Goal: Task Accomplishment & Management: Complete application form

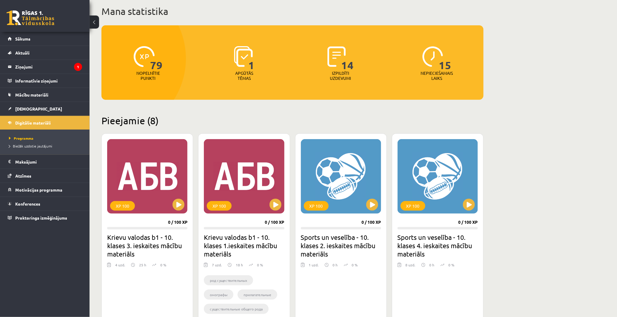
scroll to position [36, 0]
click at [31, 165] on legend "Maksājumi 0" at bounding box center [48, 162] width 67 height 14
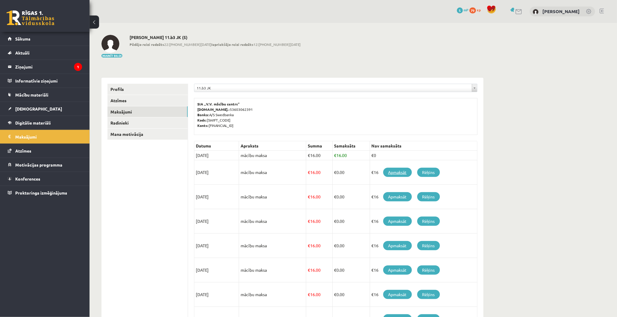
click at [395, 174] on link "Apmaksāt" at bounding box center [397, 172] width 29 height 9
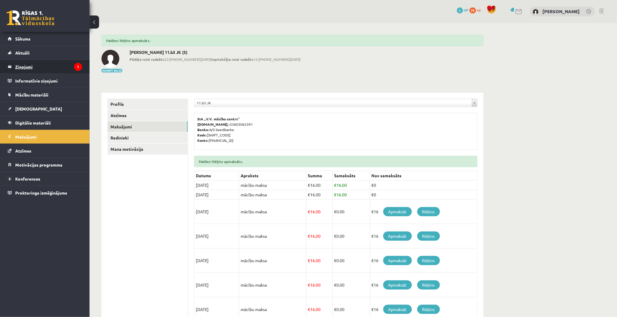
click at [46, 70] on legend "Ziņojumi 1" at bounding box center [48, 67] width 67 height 14
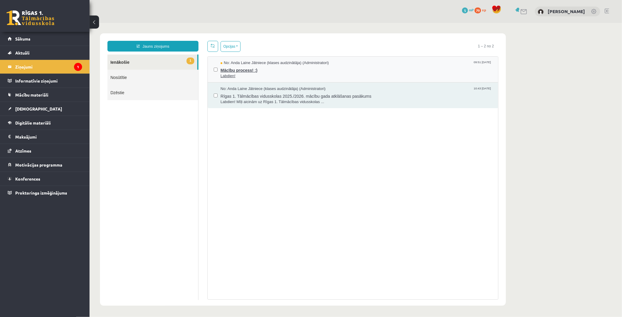
click at [280, 73] on span "Labdien!" at bounding box center [356, 76] width 272 height 6
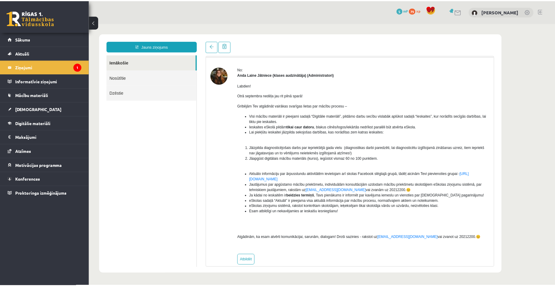
scroll to position [24, 0]
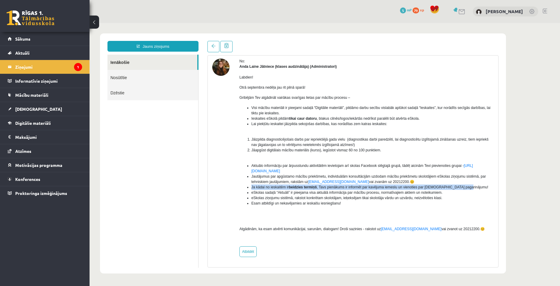
drag, startPoint x: 252, startPoint y: 186, endPoint x: 460, endPoint y: 188, distance: 208.3
click at [460, 188] on li "Ja kādai no ieskaitēm ir beidzies termiņš , Tavs pienākums ir informēt par kavē…" at bounding box center [372, 186] width 242 height 5
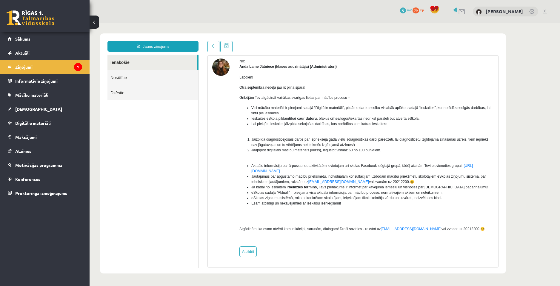
click at [448, 204] on li "Esam atbildīgi un nekavējamies ar ieskaišu iesniegšanu!" at bounding box center [372, 203] width 242 height 5
click at [60, 100] on link "Mācību materiāli" at bounding box center [45, 95] width 74 height 14
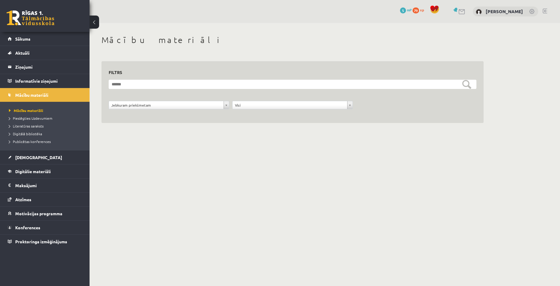
click at [342, 215] on body "eSkola - R1TV.lv 0 Dāvanas 5 mP 79 xp Kristaps Zomerfelds Sākums Aktuāli Kā māc…" at bounding box center [280, 143] width 560 height 286
click at [27, 156] on span "[DEMOGRAPHIC_DATA]" at bounding box center [38, 157] width 47 height 5
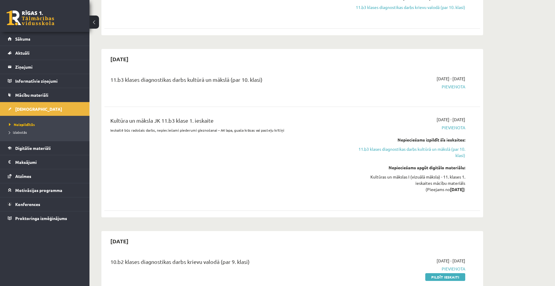
scroll to position [119, 0]
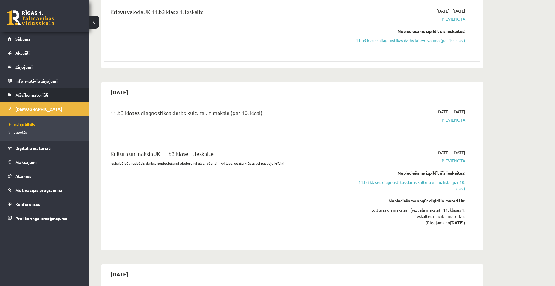
click at [31, 93] on span "Mācību materiāli" at bounding box center [31, 94] width 33 height 5
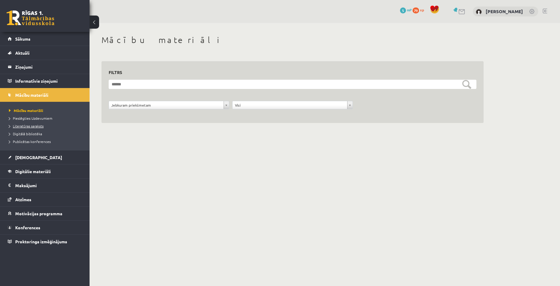
click at [34, 126] on span "Literatūras saraksts" at bounding box center [26, 126] width 35 height 5
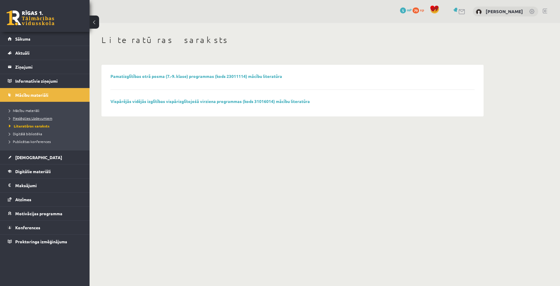
click at [36, 118] on span "Pieslēgties Uzdevumiem" at bounding box center [30, 118] width 43 height 5
click at [49, 141] on span "Publicētas konferences" at bounding box center [30, 141] width 42 height 5
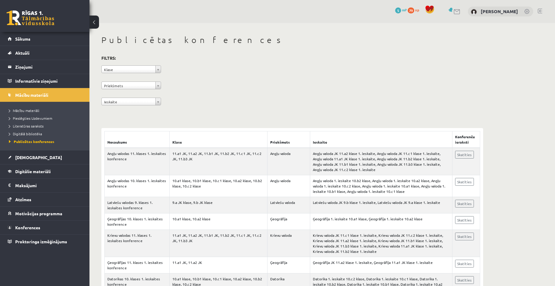
click at [41, 133] on span "Digitālā bibliotēka" at bounding box center [25, 133] width 33 height 5
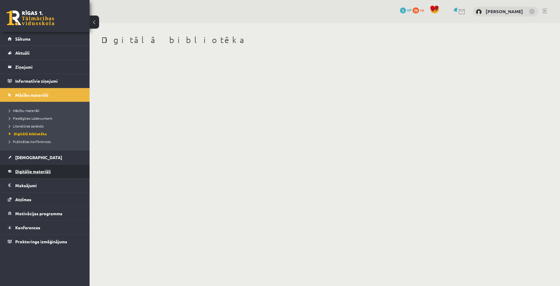
click at [43, 170] on span "Digitālie materiāli" at bounding box center [33, 171] width 36 height 5
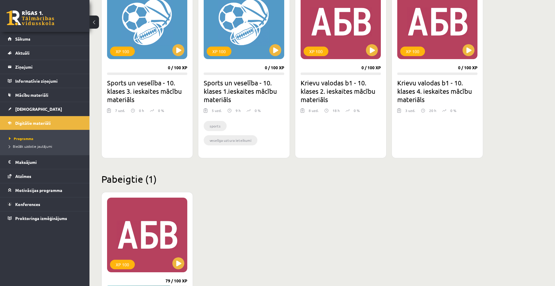
scroll to position [499, 0]
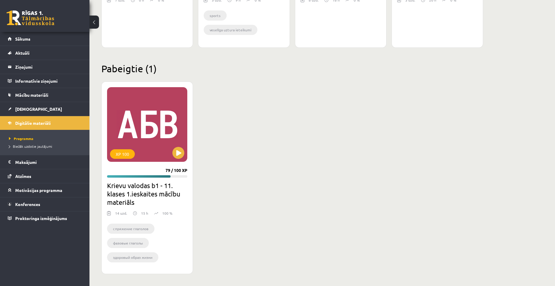
drag, startPoint x: 165, startPoint y: 170, endPoint x: 189, endPoint y: 170, distance: 23.6
click at [189, 170] on div "XP 100 79 / 100 XP Krievu valodas b1 - 11. klases 1.ieskaites mācību materiāls …" at bounding box center [147, 177] width 92 height 192
click at [204, 186] on div "XP 100 79 / 100 XP Krievu valodas b1 - 11. klases 1.ieskaites mācību materiāls …" at bounding box center [292, 177] width 382 height 192
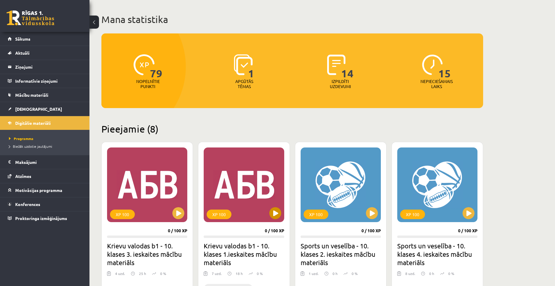
scroll to position [0, 0]
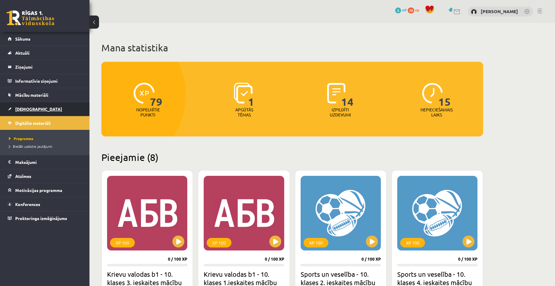
click at [27, 107] on span "[DEMOGRAPHIC_DATA]" at bounding box center [38, 108] width 47 height 5
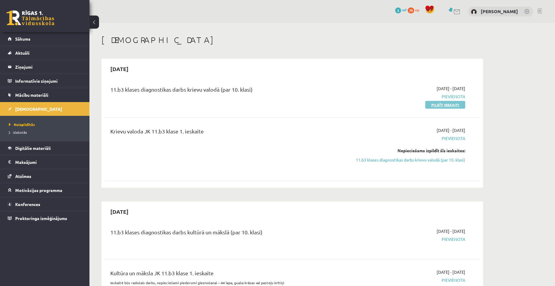
click at [455, 105] on link "Pildīt ieskaiti" at bounding box center [445, 105] width 40 height 8
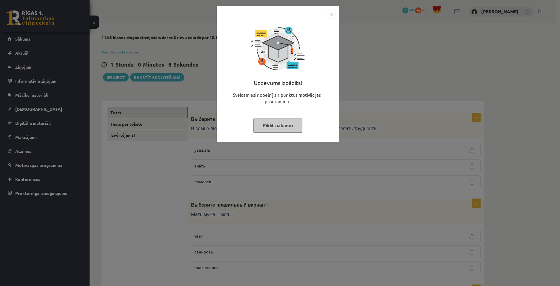
click at [332, 14] on img "Close" at bounding box center [330, 14] width 9 height 9
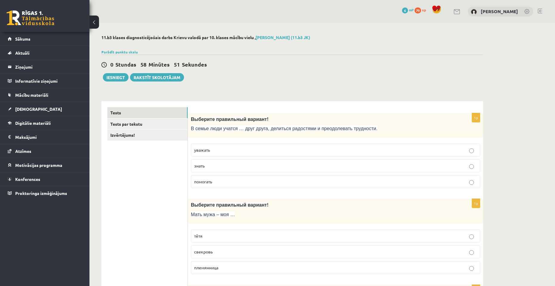
click at [215, 183] on p "помогать" at bounding box center [335, 181] width 283 height 6
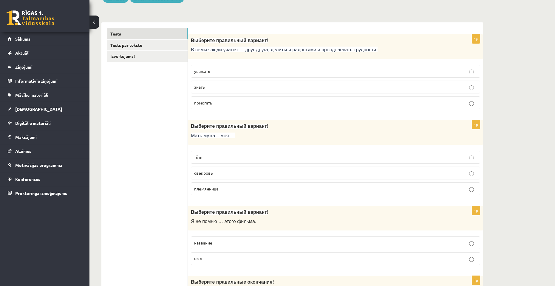
scroll to position [90, 0]
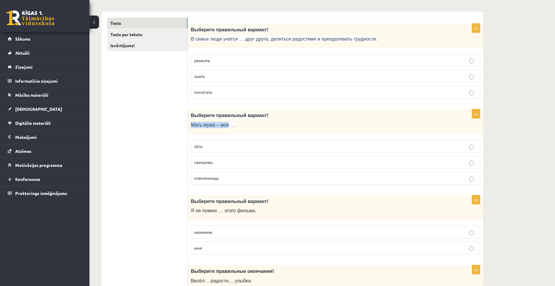
drag, startPoint x: 192, startPoint y: 126, endPoint x: 225, endPoint y: 128, distance: 32.9
click at [225, 128] on p "Мать мужа – моя …" at bounding box center [321, 125] width 260 height 6
click at [210, 138] on fieldset "тётя свекровь племянница" at bounding box center [335, 161] width 289 height 49
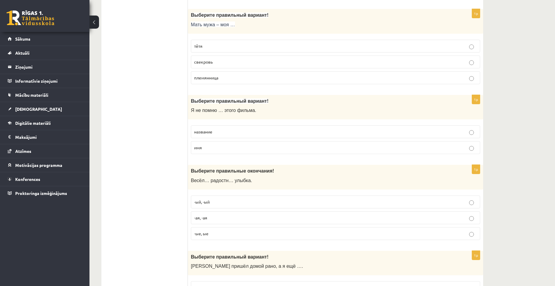
scroll to position [179, 0]
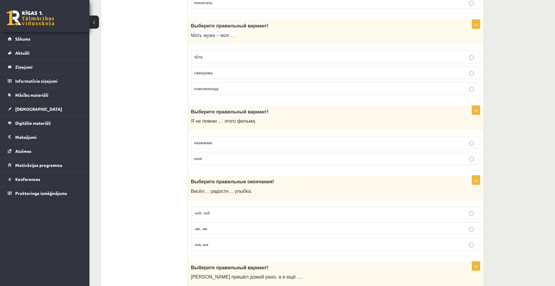
click at [221, 147] on label "название" at bounding box center [335, 142] width 289 height 13
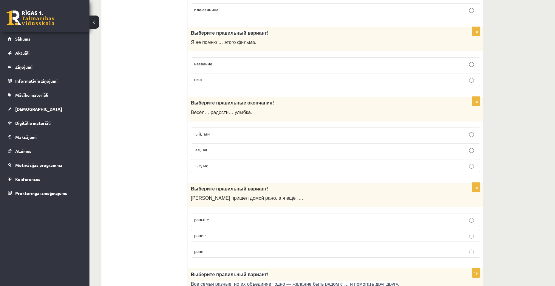
scroll to position [269, 0]
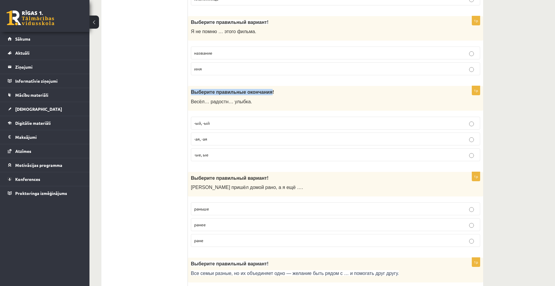
drag, startPoint x: 192, startPoint y: 90, endPoint x: 261, endPoint y: 92, distance: 69.2
click at [261, 92] on span "Выберите правильные окончания!" at bounding box center [232, 92] width 83 height 5
click at [248, 95] on span "Выберите правильные окончания!" at bounding box center [232, 92] width 83 height 5
drag, startPoint x: 191, startPoint y: 102, endPoint x: 241, endPoint y: 104, distance: 49.9
click at [241, 104] on span "Весёл… радостн… улыбка." at bounding box center [221, 101] width 61 height 5
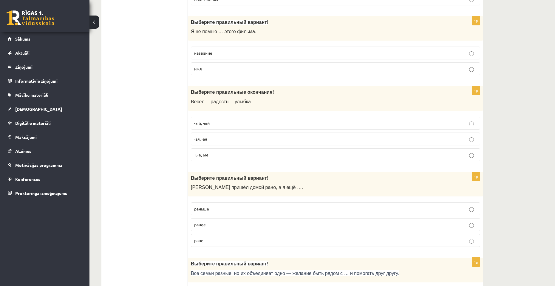
click at [214, 111] on div "1p Выберите правильные окончания! Весёл… радостн… улыбка. -ый, -ый -ая, -ая -ые…" at bounding box center [335, 126] width 295 height 80
click at [209, 142] on label "-ая, -ая" at bounding box center [335, 138] width 289 height 13
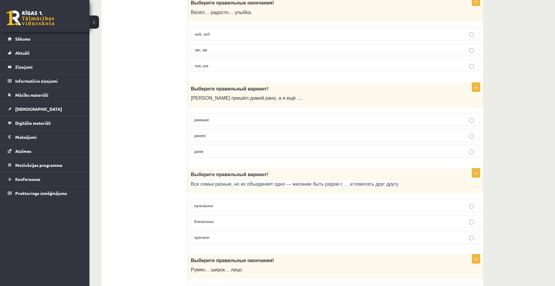
scroll to position [358, 0]
click at [236, 120] on p "раньше" at bounding box center [335, 119] width 283 height 6
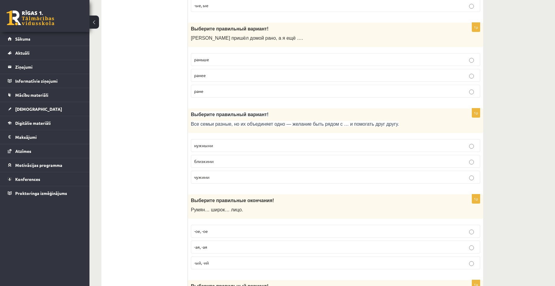
scroll to position [507, 0]
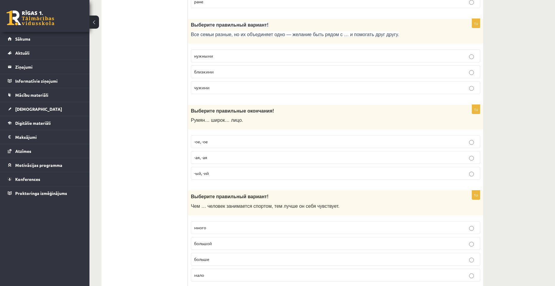
click at [225, 146] on label "-ое, -ое" at bounding box center [335, 141] width 289 height 13
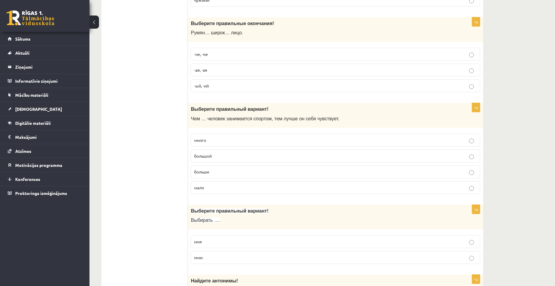
scroll to position [597, 0]
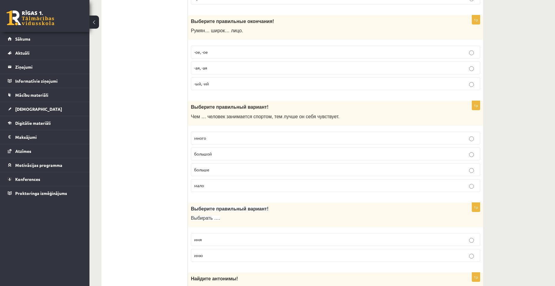
click at [208, 169] on span "больше" at bounding box center [201, 169] width 15 height 5
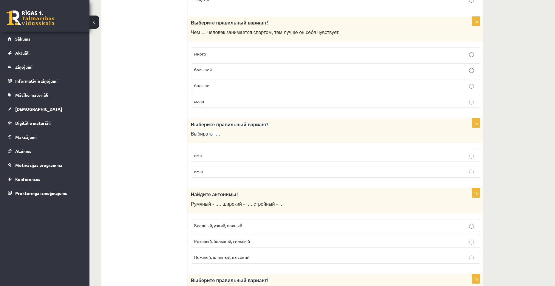
scroll to position [686, 0]
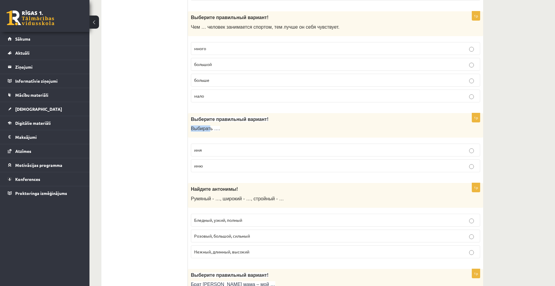
drag, startPoint x: 192, startPoint y: 128, endPoint x: 209, endPoint y: 127, distance: 17.0
click at [209, 127] on span "Выбирать …." at bounding box center [205, 128] width 29 height 5
click at [218, 137] on div "Выберите правильный вариант! Выбирать …." at bounding box center [335, 125] width 295 height 25
click at [201, 170] on label "имю" at bounding box center [335, 165] width 289 height 13
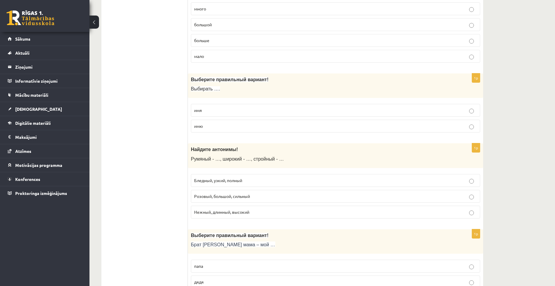
scroll to position [776, 0]
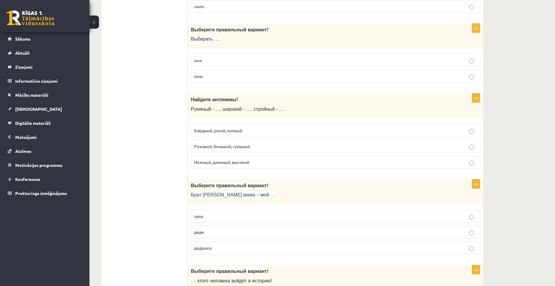
click at [252, 132] on p "Бледный, узкий, полный" at bounding box center [335, 130] width 283 height 6
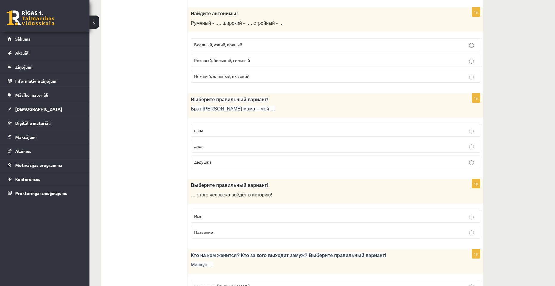
scroll to position [865, 0]
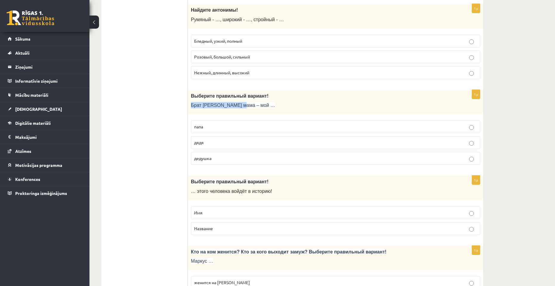
drag, startPoint x: 191, startPoint y: 104, endPoint x: 237, endPoint y: 103, distance: 46.0
click at [237, 103] on span "Брат моей мама – мой …" at bounding box center [233, 105] width 84 height 5
click at [209, 113] on div "Выберите правильный вариант! Брат моей мама – мой …" at bounding box center [335, 102] width 295 height 25
click at [201, 144] on span "дядя" at bounding box center [199, 142] width 10 height 5
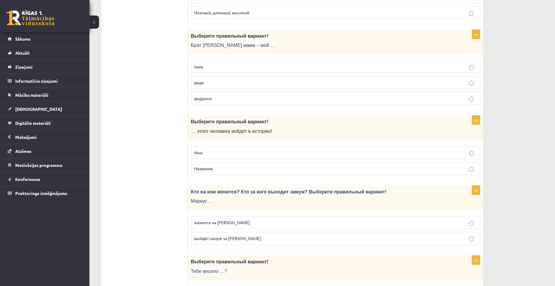
scroll to position [925, 0]
click at [201, 158] on label "Имя" at bounding box center [335, 153] width 289 height 13
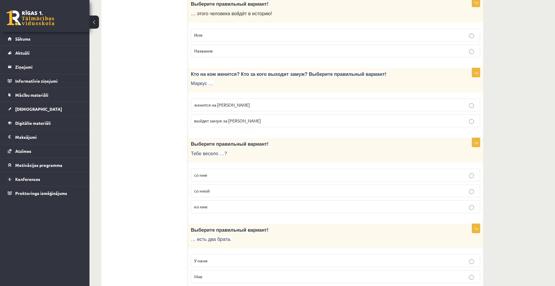
scroll to position [1074, 0]
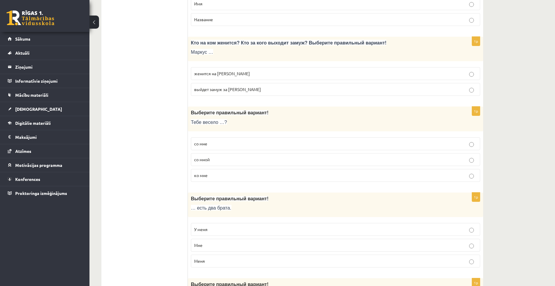
click at [216, 161] on p "со мной" at bounding box center [335, 159] width 283 height 6
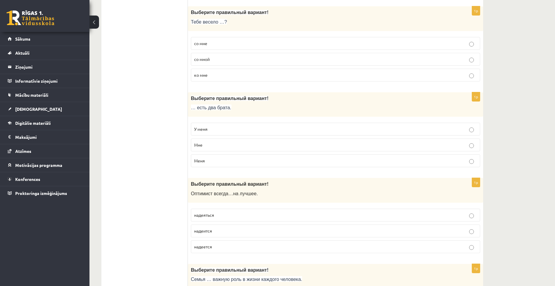
scroll to position [1164, 0]
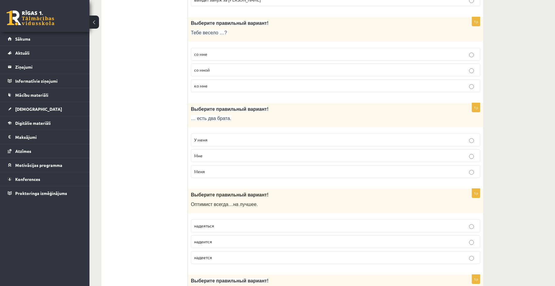
click at [216, 142] on p "У меня" at bounding box center [335, 140] width 283 height 6
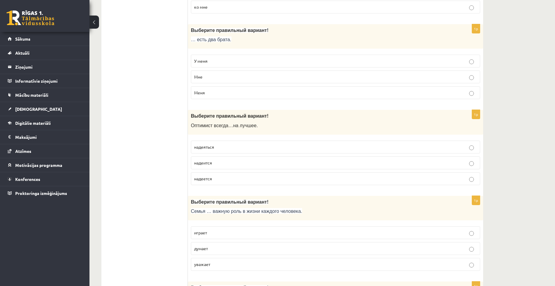
scroll to position [1253, 0]
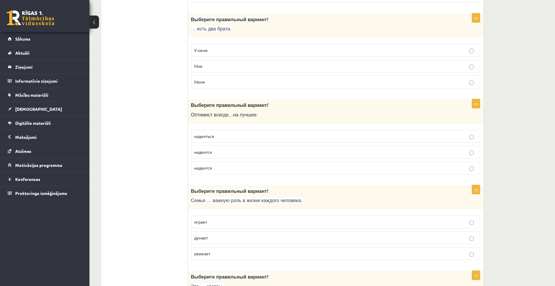
click at [216, 173] on label "надеется" at bounding box center [335, 167] width 289 height 13
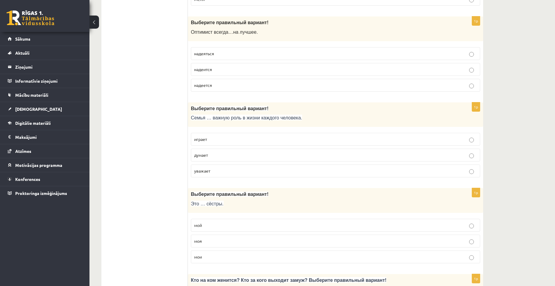
scroll to position [1343, 0]
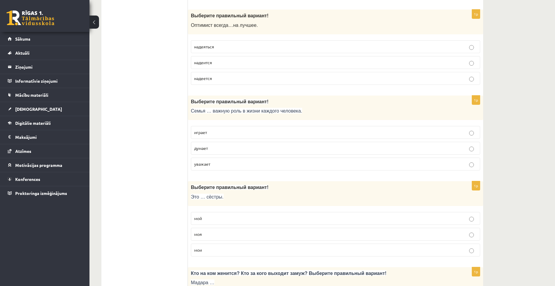
click at [204, 134] on span "играет" at bounding box center [200, 131] width 13 height 5
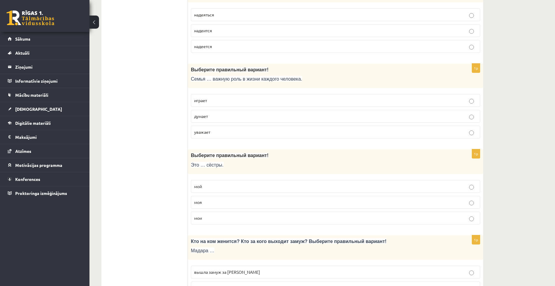
scroll to position [1402, 0]
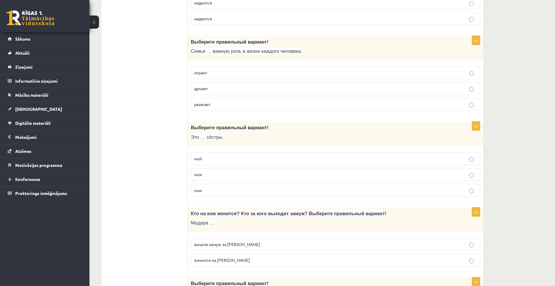
click at [221, 193] on p "мои" at bounding box center [335, 190] width 283 height 6
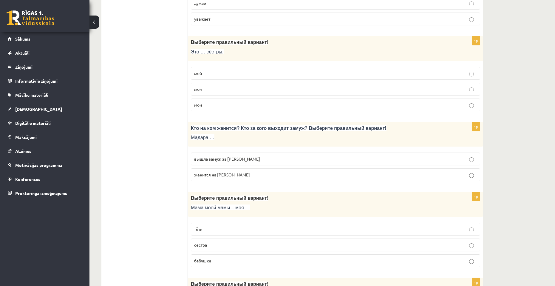
scroll to position [1492, 0]
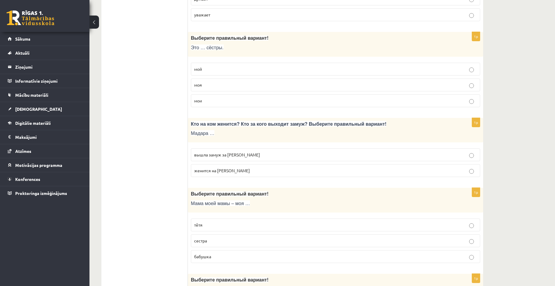
click at [236, 153] on span "вышла замуж за Марка" at bounding box center [227, 154] width 66 height 5
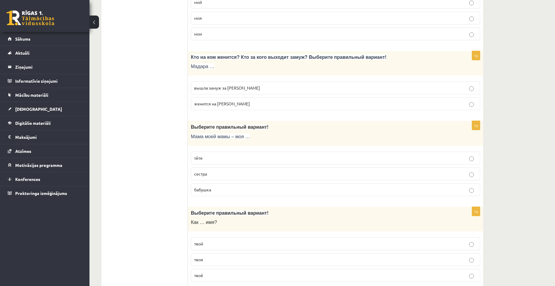
scroll to position [1581, 0]
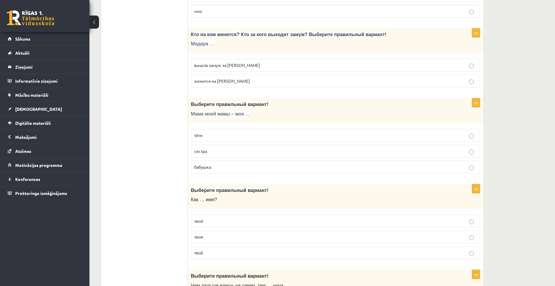
click at [208, 167] on span "бабушка" at bounding box center [202, 166] width 17 height 5
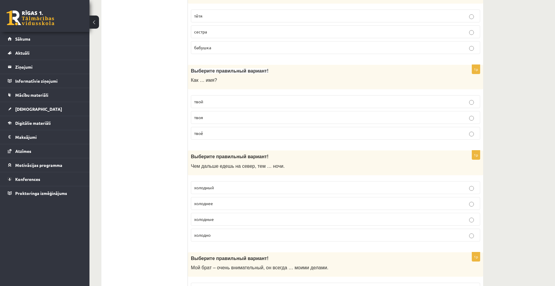
scroll to position [1671, 0]
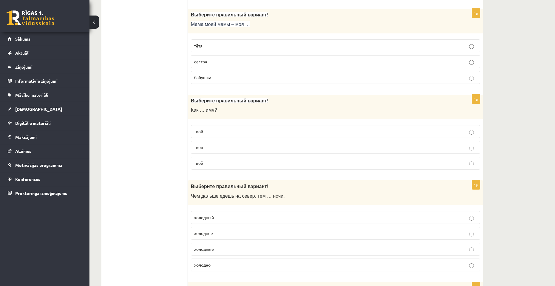
click at [205, 143] on label "твоя" at bounding box center [335, 147] width 289 height 13
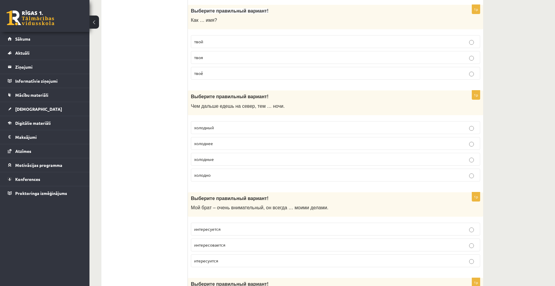
scroll to position [1760, 0]
click at [231, 144] on p "холоднее" at bounding box center [335, 144] width 283 height 6
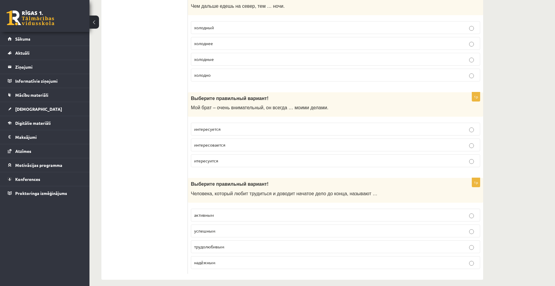
scroll to position [1867, 0]
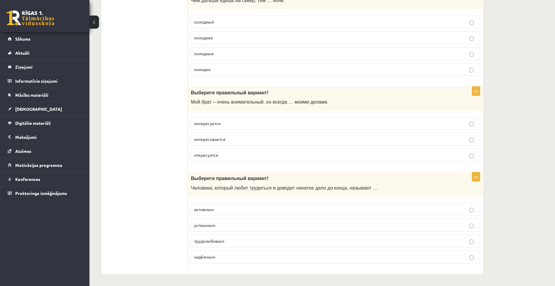
click at [223, 127] on label "интересуется" at bounding box center [335, 123] width 289 height 13
click at [221, 240] on span "трудолюбивым" at bounding box center [209, 240] width 30 height 5
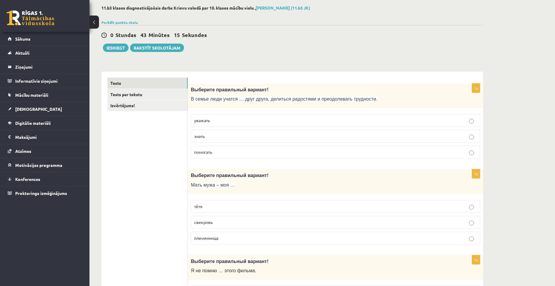
scroll to position [0, 0]
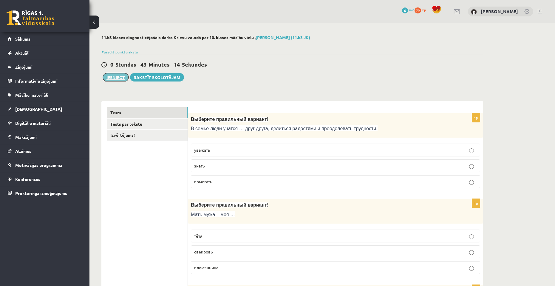
click at [116, 78] on button "Iesniegt" at bounding box center [116, 77] width 26 height 8
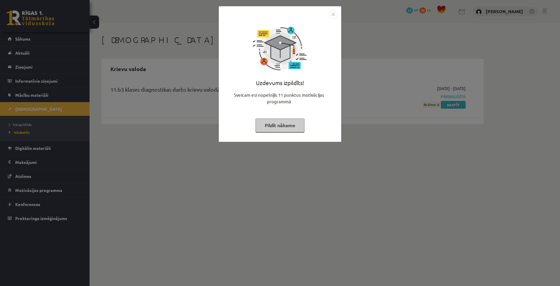
click at [332, 17] on img "Close" at bounding box center [333, 14] width 9 height 9
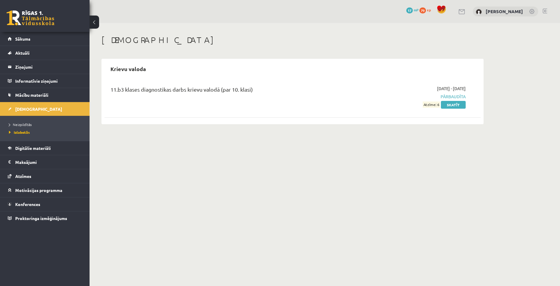
drag, startPoint x: 426, startPoint y: 105, endPoint x: 440, endPoint y: 105, distance: 14.3
click at [440, 105] on span "Atzīme: 6" at bounding box center [431, 104] width 17 height 6
click at [436, 122] on div "Krievu valoda 11.b3 klases diagnostikas darbs krievu valodā (par 10. klasi) 202…" at bounding box center [292, 91] width 382 height 65
click at [448, 102] on link "Skatīt" at bounding box center [453, 105] width 25 height 8
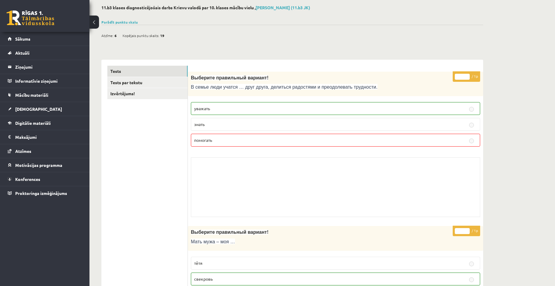
scroll to position [60, 0]
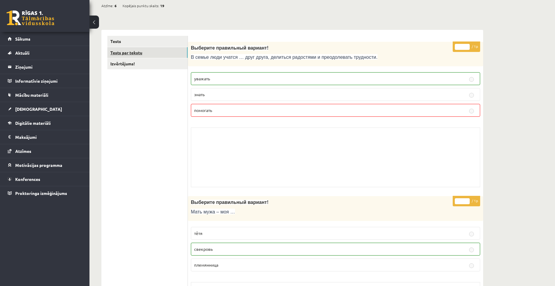
click at [164, 52] on link "Tests par tekstu" at bounding box center [147, 52] width 80 height 11
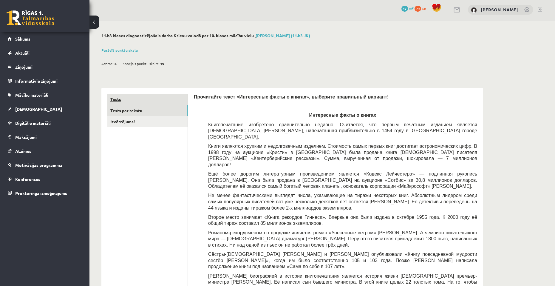
scroll to position [0, 0]
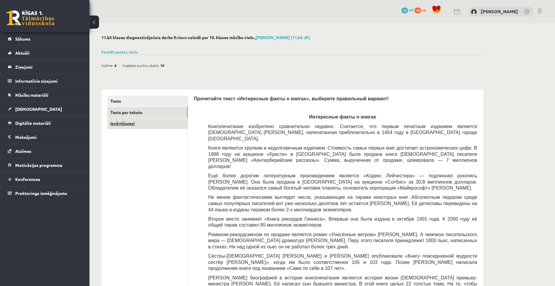
click at [142, 122] on link "Izvērtējums!" at bounding box center [147, 123] width 80 height 11
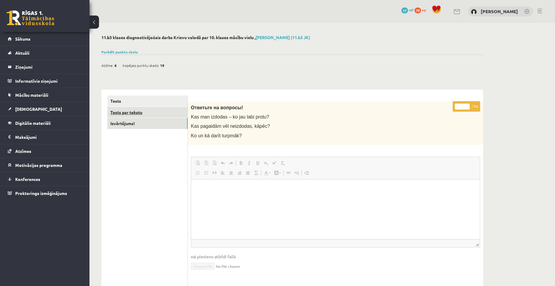
click at [148, 113] on link "Tests par tekstu" at bounding box center [147, 112] width 80 height 11
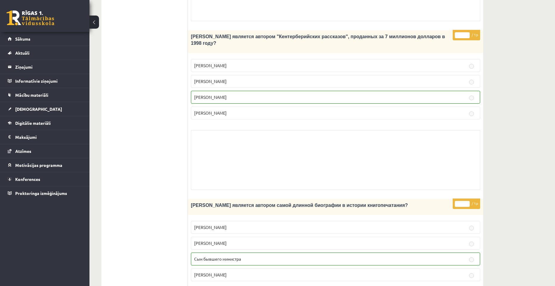
scroll to position [537, 0]
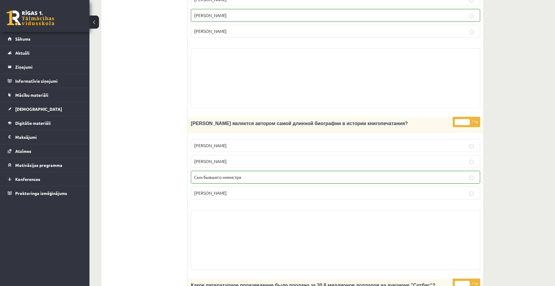
click at [445, 142] on p "Билл Гейтс" at bounding box center [335, 145] width 283 height 6
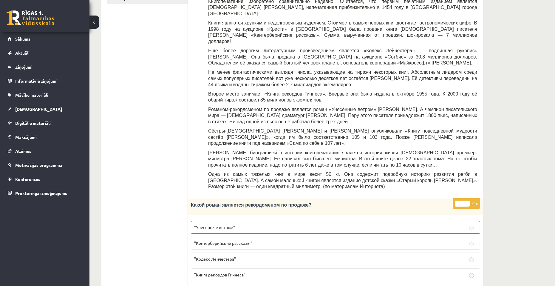
scroll to position [0, 0]
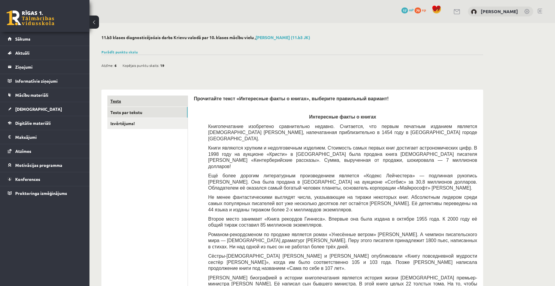
click at [146, 100] on link "Tests" at bounding box center [147, 100] width 80 height 11
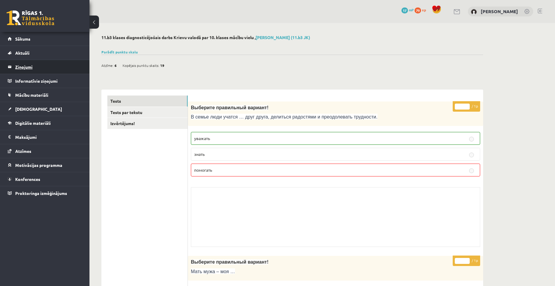
click at [26, 63] on legend "Ziņojumi 0" at bounding box center [48, 67] width 67 height 14
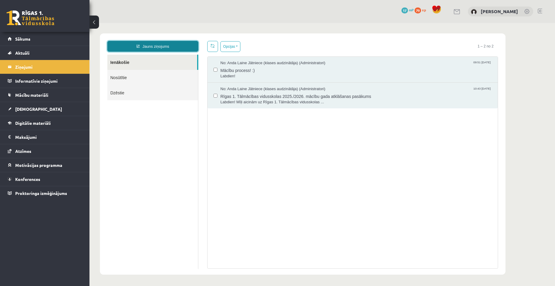
click at [153, 51] on link "Jauns ziņojums" at bounding box center [152, 46] width 91 height 11
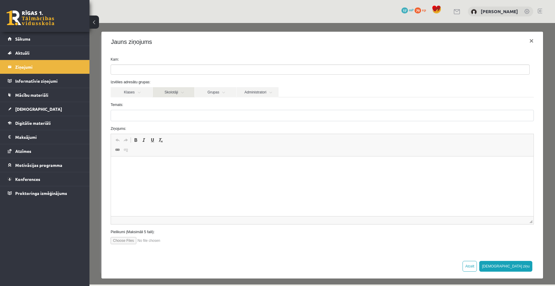
click at [168, 95] on link "Skolotāji" at bounding box center [174, 92] width 42 height 10
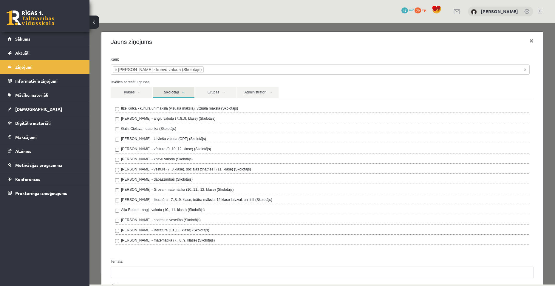
click at [176, 92] on link "Skolotāji" at bounding box center [174, 92] width 42 height 11
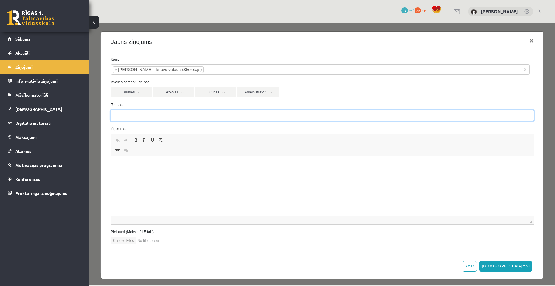
click at [166, 116] on input "Temats:" at bounding box center [322, 115] width 423 height 11
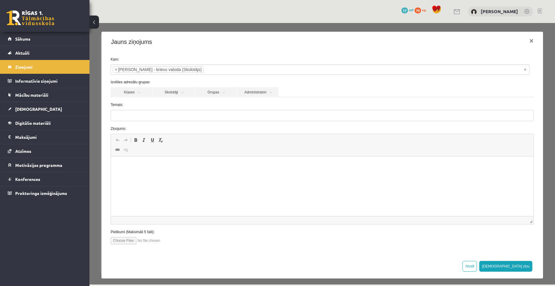
click at [169, 175] on html at bounding box center [322, 165] width 423 height 18
click at [223, 164] on p "**********" at bounding box center [320, 165] width 407 height 6
click at [367, 167] on p "**********" at bounding box center [320, 165] width 407 height 6
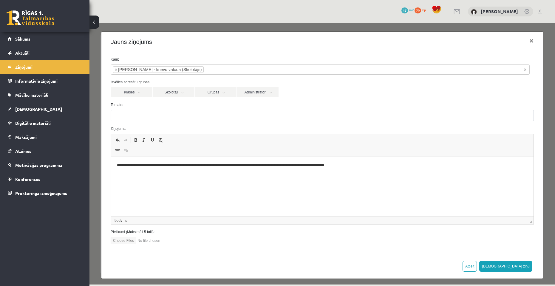
click at [224, 164] on p "**********" at bounding box center [320, 165] width 407 height 6
click at [371, 161] on html "**********" at bounding box center [322, 165] width 423 height 18
click at [518, 268] on button "[DEMOGRAPHIC_DATA] ziņu" at bounding box center [505, 266] width 53 height 11
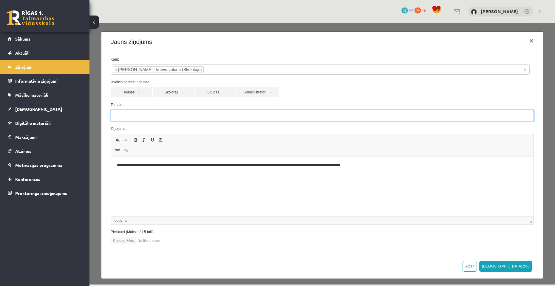
click at [167, 115] on input "Temats:" at bounding box center [322, 115] width 423 height 11
type input "**********"
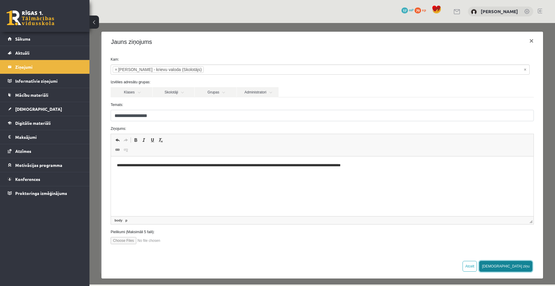
click at [515, 264] on button "Sūtīt ziņu" at bounding box center [505, 266] width 53 height 11
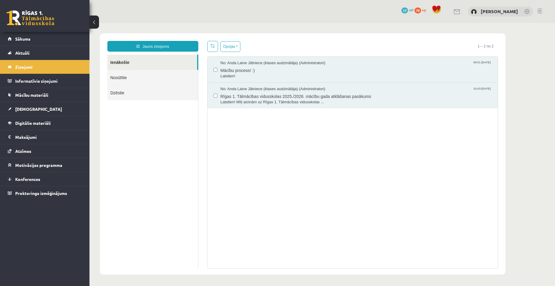
click at [402, 12] on span "17" at bounding box center [405, 10] width 7 height 6
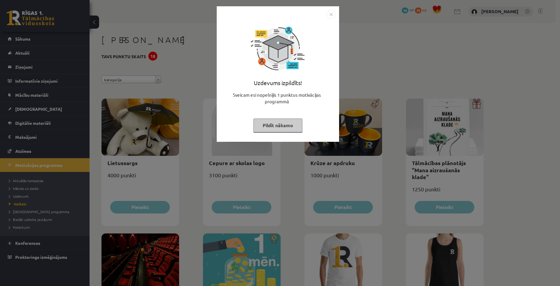
click at [330, 13] on img "Close" at bounding box center [330, 14] width 9 height 9
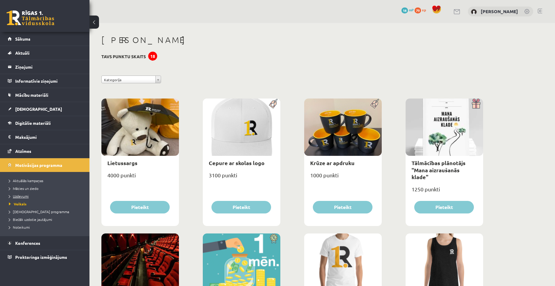
click at [29, 197] on link "Uzdevumi" at bounding box center [46, 195] width 75 height 5
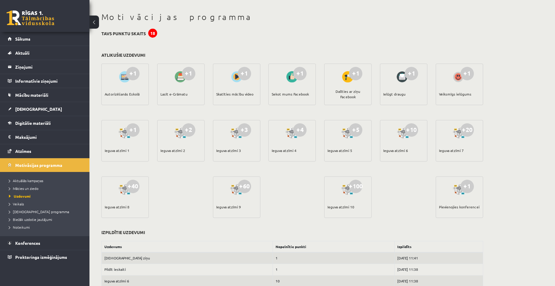
scroll to position [30, 0]
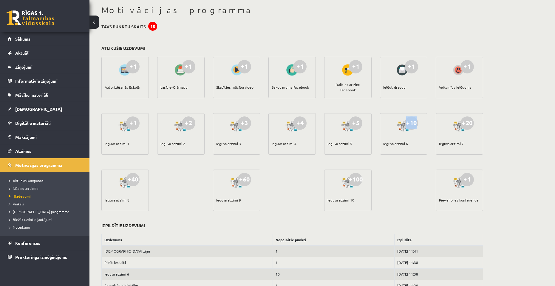
drag, startPoint x: 407, startPoint y: 123, endPoint x: 418, endPoint y: 123, distance: 10.7
click at [418, 123] on div "+10" at bounding box center [411, 122] width 13 height 13
click at [413, 159] on div "+10 Ieguva atzīmi 6" at bounding box center [403, 139] width 47 height 53
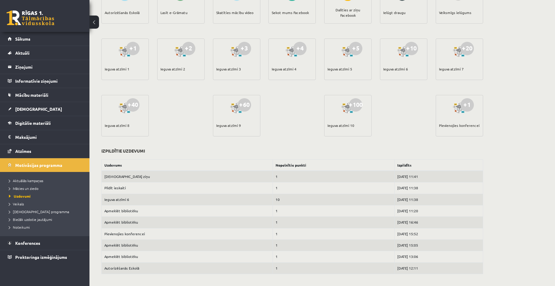
scroll to position [45, 0]
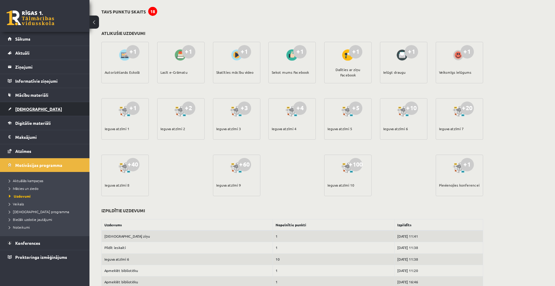
click at [61, 112] on link "[DEMOGRAPHIC_DATA]" at bounding box center [45, 109] width 74 height 14
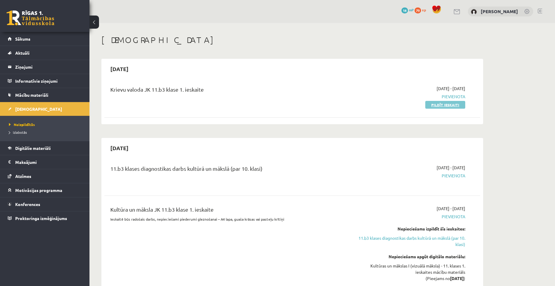
click at [443, 106] on link "Pildīt ieskaiti" at bounding box center [445, 105] width 40 height 8
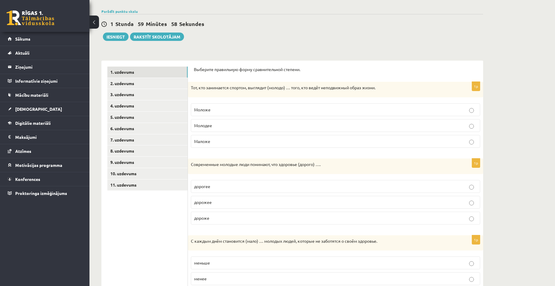
scroll to position [30, 0]
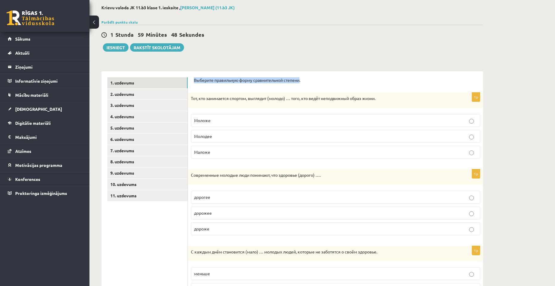
drag, startPoint x: 194, startPoint y: 81, endPoint x: 301, endPoint y: 78, distance: 106.5
click at [301, 78] on p "Выберите правильную форму сравнительной степени." at bounding box center [335, 80] width 283 height 6
click at [248, 90] on form "Выберите правильную форму сравнительной степени. 1p Тот, кто занимается спортом…" at bounding box center [335, 273] width 283 height 392
click at [266, 139] on p "Молодее" at bounding box center [335, 136] width 283 height 6
click at [274, 116] on label "Моложе" at bounding box center [335, 120] width 289 height 13
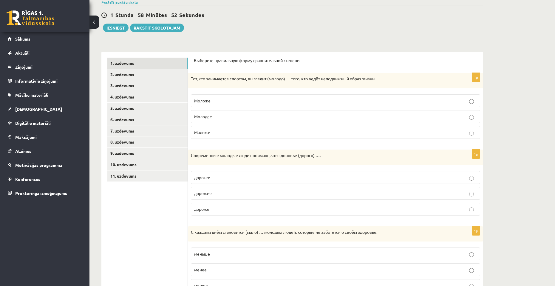
scroll to position [90, 0]
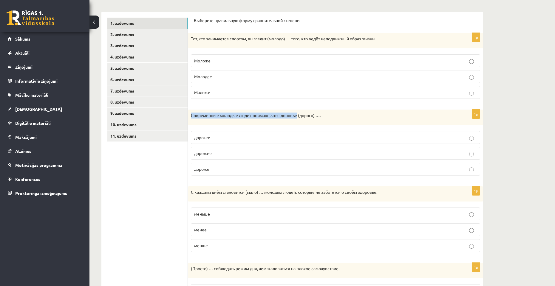
drag, startPoint x: 192, startPoint y: 116, endPoint x: 299, endPoint y: 114, distance: 107.4
click at [299, 114] on p "Современные молодые люди понимают, что здоровье (дорого) …." at bounding box center [321, 115] width 260 height 6
click at [314, 116] on p "Современные молодые люди понимают, что здоровье (дорого) …." at bounding box center [321, 115] width 260 height 6
click at [209, 155] on span "дорожее" at bounding box center [203, 152] width 18 height 5
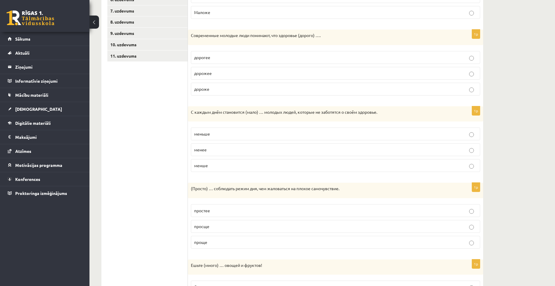
scroll to position [179, 0]
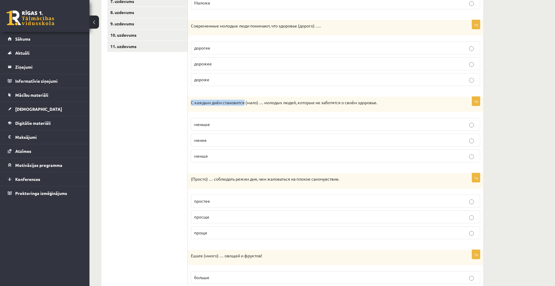
drag, startPoint x: 192, startPoint y: 103, endPoint x: 245, endPoint y: 102, distance: 52.5
click at [245, 102] on p "С каждым днём становится (мало) … молодых людей, которые не заботятся о своём з…" at bounding box center [321, 103] width 260 height 6
drag, startPoint x: 266, startPoint y: 102, endPoint x: 383, endPoint y: 100, distance: 117.6
click at [383, 100] on p "С каждым днём становится (мало) … молодых людей, которые не заботятся о своём з…" at bounding box center [321, 103] width 260 height 6
click at [329, 108] on div "С каждым днём становится (мало) … молодых людей, которые не заботятся о своём з…" at bounding box center [335, 105] width 295 height 16
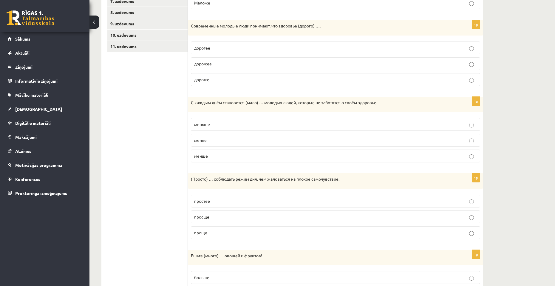
click at [208, 127] on p "меньше" at bounding box center [335, 124] width 283 height 6
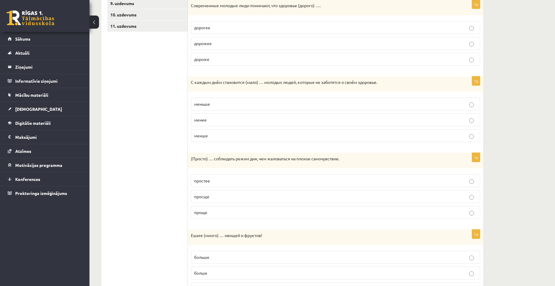
scroll to position [232, 0]
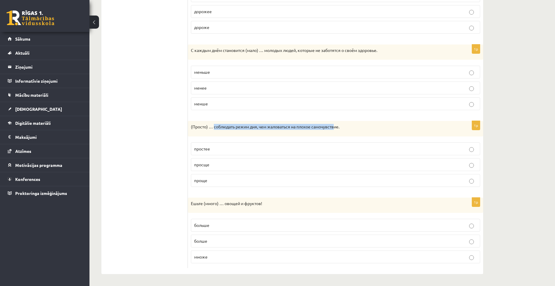
drag, startPoint x: 214, startPoint y: 127, endPoint x: 337, endPoint y: 126, distance: 122.6
click at [337, 126] on p "(Просто) … соблюдать режим дня, чем жаловаться на плохое самочувствие." at bounding box center [321, 127] width 260 height 6
click at [272, 137] on div "1p (Просто) … соблюдать режим дня, чем жаловаться на плохое самочувствие. прост…" at bounding box center [335, 156] width 295 height 71
click at [255, 176] on label "проще" at bounding box center [335, 180] width 289 height 13
drag, startPoint x: 192, startPoint y: 205, endPoint x: 261, endPoint y: 202, distance: 69.6
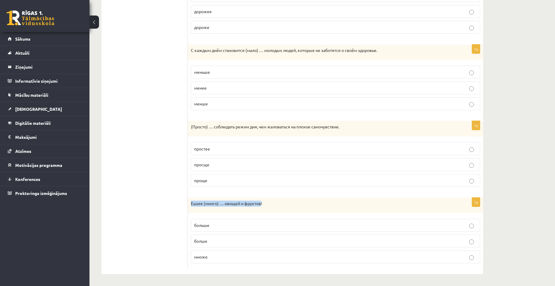
click at [261, 202] on p "Ешьте (много) … овощей и фруктов!" at bounding box center [321, 204] width 260 height 6
click at [237, 212] on div "Ешьте (много) … овощей и фруктов!" at bounding box center [335, 206] width 295 height 16
click at [238, 221] on label "больше" at bounding box center [335, 225] width 289 height 13
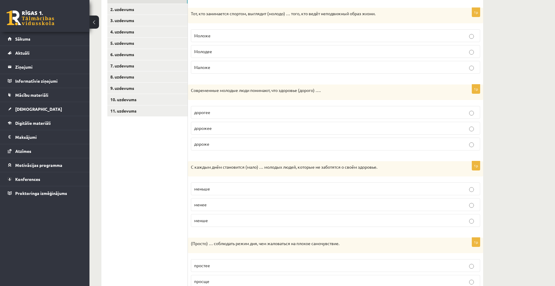
scroll to position [0, 0]
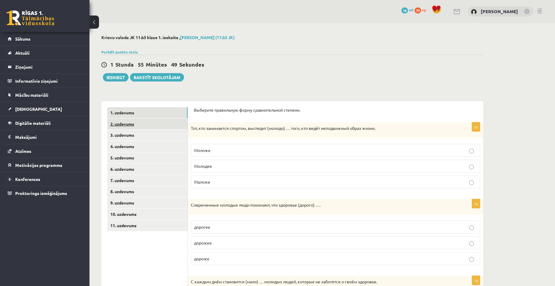
click at [138, 121] on link "2. uzdevums" at bounding box center [147, 123] width 80 height 11
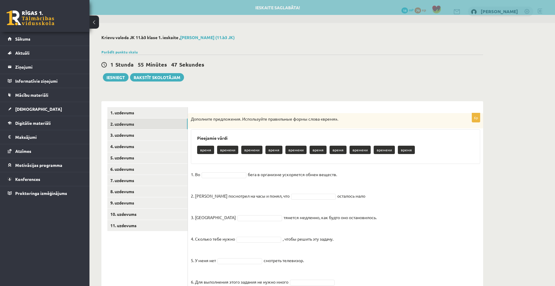
scroll to position [25, 0]
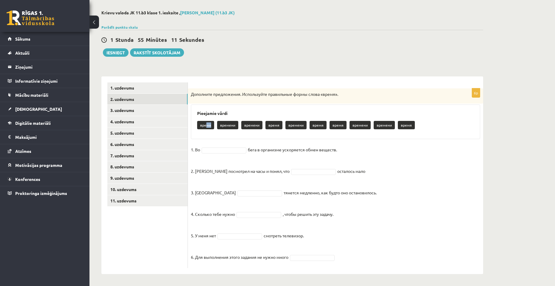
drag, startPoint x: 207, startPoint y: 125, endPoint x: 207, endPoint y: 133, distance: 8.4
click at [207, 133] on div "Pieejamie vārdi время времени времени время времени время время времени времени…" at bounding box center [335, 121] width 289 height 35
click at [219, 131] on div "время времени времени время времени время время времени времени время" at bounding box center [335, 126] width 277 height 14
drag, startPoint x: 238, startPoint y: 125, endPoint x: 222, endPoint y: 125, distance: 16.4
click at [222, 125] on p "времени" at bounding box center [231, 125] width 21 height 8
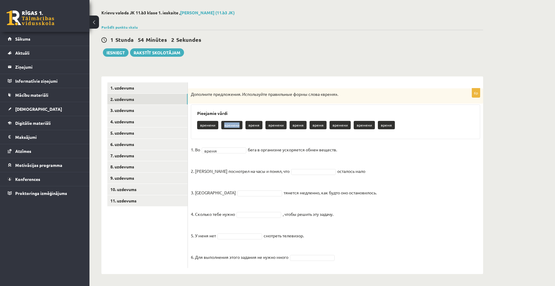
copy p "времени"
drag, startPoint x: 248, startPoint y: 125, endPoint x: 261, endPoint y: 123, distance: 13.6
click at [261, 123] on p "время" at bounding box center [254, 125] width 17 height 8
copy p "время"
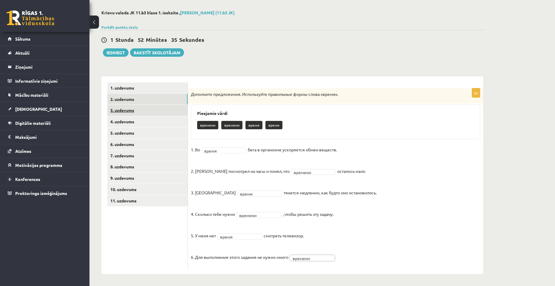
click at [151, 112] on link "3. uzdevums" at bounding box center [147, 110] width 80 height 11
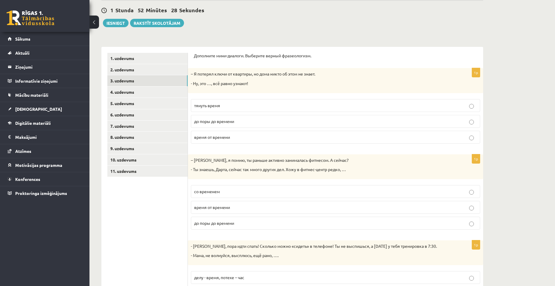
scroll to position [44, 0]
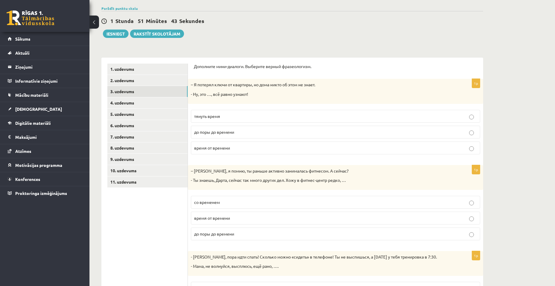
click at [223, 120] on label "тянуть время" at bounding box center [335, 116] width 289 height 13
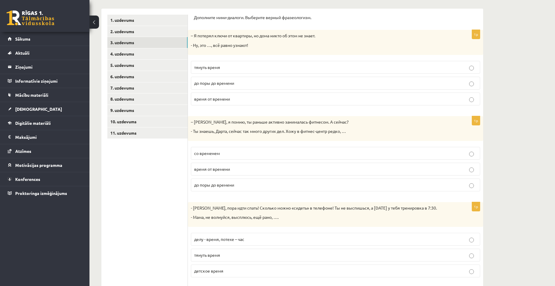
scroll to position [103, 0]
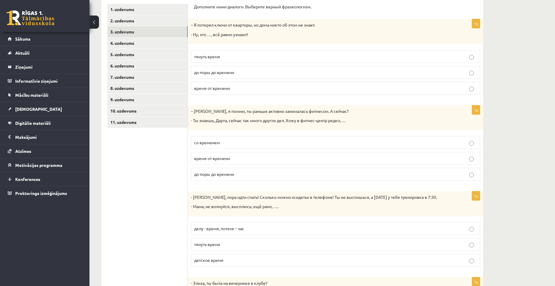
click at [224, 160] on span "время от времени" at bounding box center [212, 157] width 36 height 5
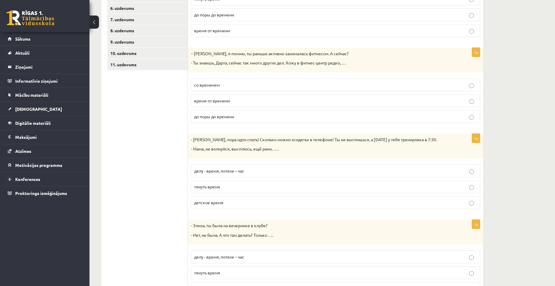
scroll to position [163, 0]
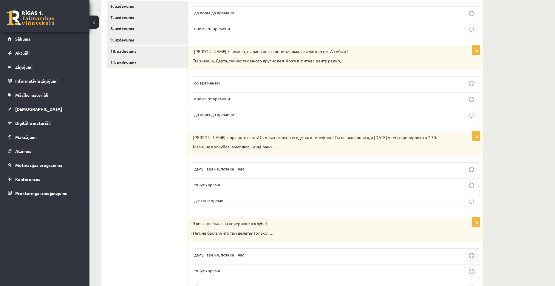
click at [258, 167] on p "делу - время, потехе – час" at bounding box center [335, 169] width 283 height 6
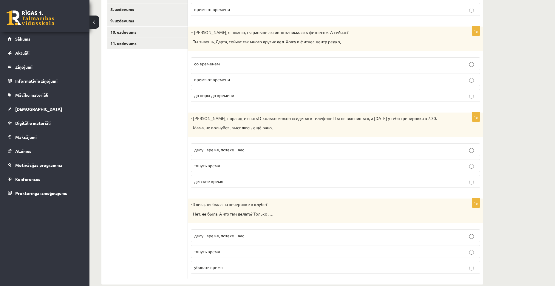
scroll to position [193, 0]
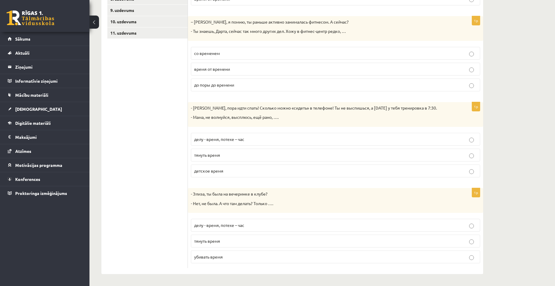
click at [210, 256] on span "убивать время" at bounding box center [208, 256] width 29 height 5
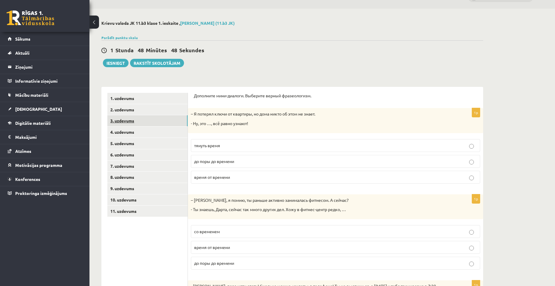
scroll to position [14, 0]
click at [143, 131] on link "4. uzdevums" at bounding box center [147, 132] width 80 height 11
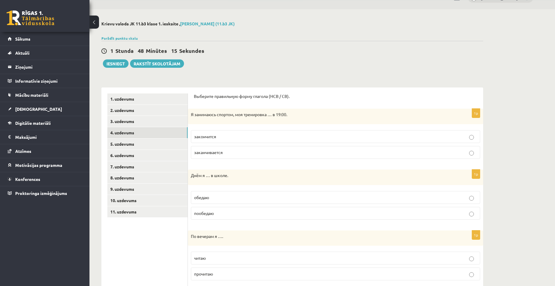
click at [208, 152] on span "заканчивается" at bounding box center [208, 151] width 29 height 5
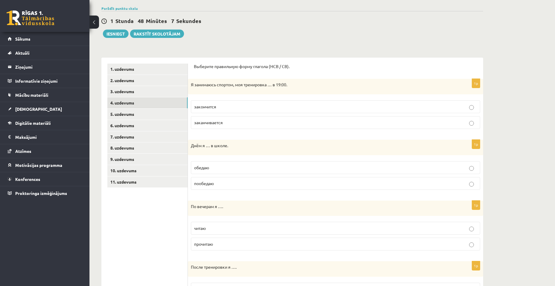
click at [213, 167] on p "обедаю" at bounding box center [335, 167] width 283 height 6
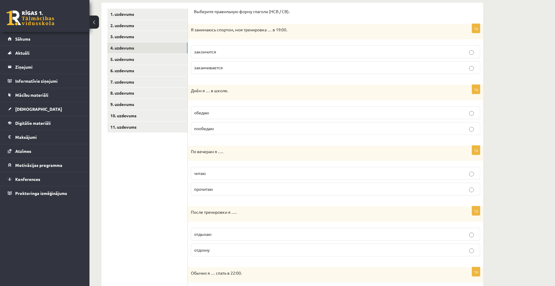
scroll to position [103, 0]
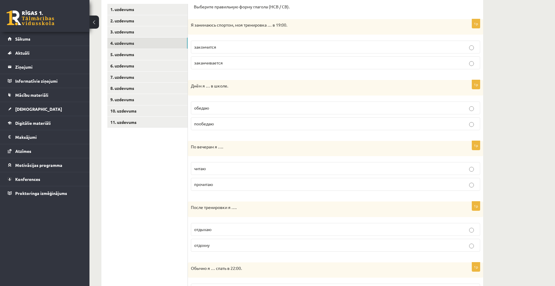
click at [203, 172] on p "читаю" at bounding box center [335, 168] width 283 height 6
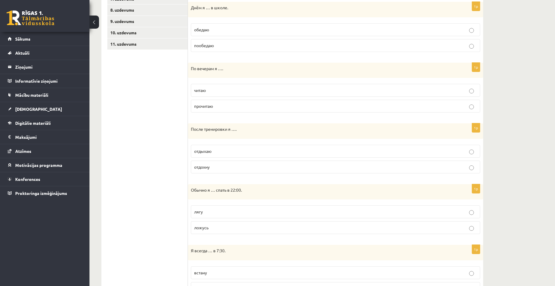
scroll to position [193, 0]
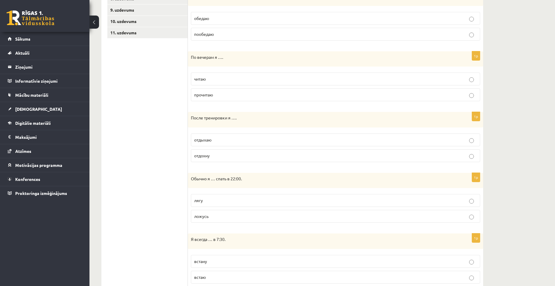
click at [238, 157] on p "отдохну" at bounding box center [335, 155] width 283 height 6
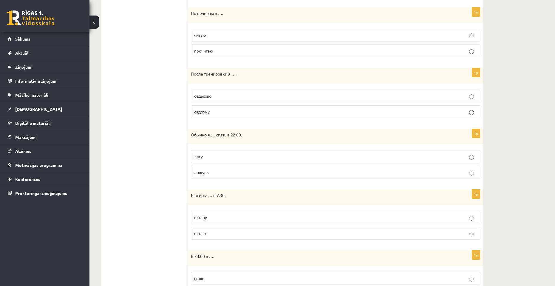
scroll to position [252, 0]
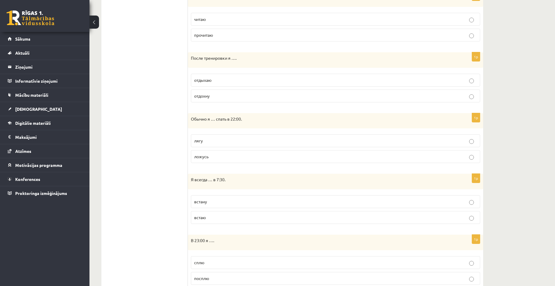
click at [229, 159] on p "ложусь" at bounding box center [335, 156] width 283 height 6
click at [224, 161] on label "встаю" at bounding box center [335, 157] width 289 height 13
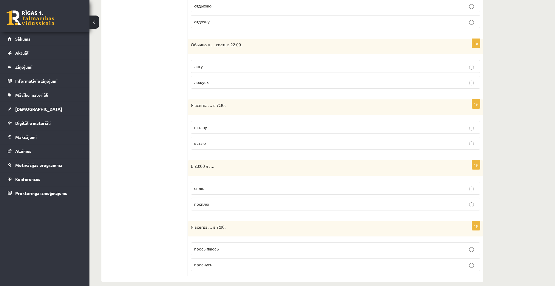
scroll to position [335, 0]
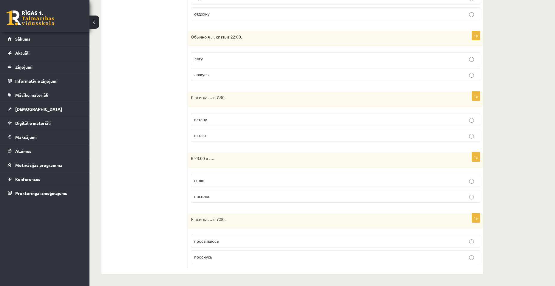
click at [205, 182] on p "сплю" at bounding box center [335, 180] width 283 height 6
click at [223, 240] on p "просыпаюсь" at bounding box center [335, 241] width 283 height 6
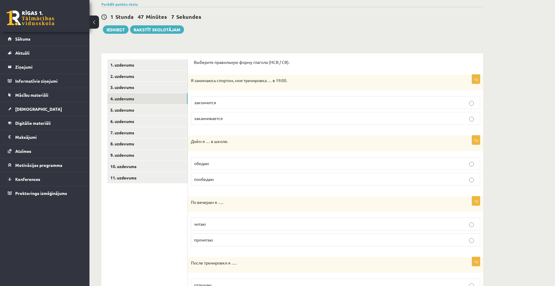
scroll to position [0, 0]
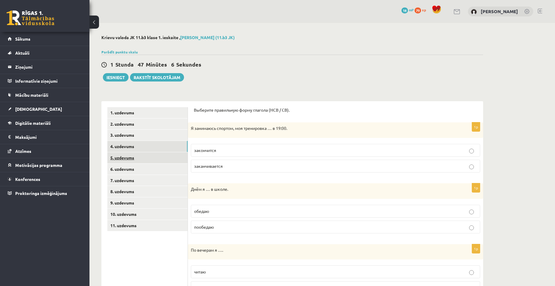
click at [152, 161] on link "5. uzdevums" at bounding box center [147, 157] width 80 height 11
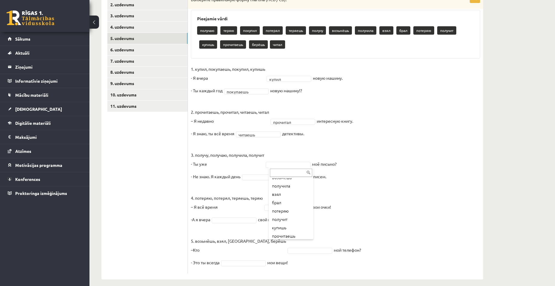
scroll to position [53, 0]
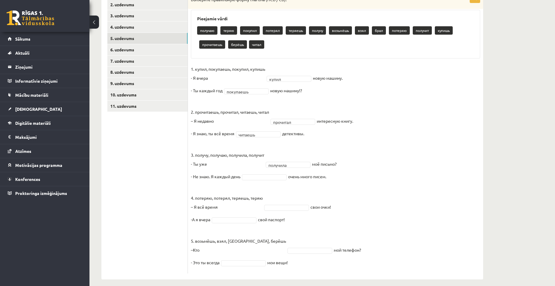
click at [274, 181] on fieldset "1. купил, покупаешь, покупил, купишь - Я вчера купил ***** новую машину. - Ты к…" at bounding box center [335, 167] width 289 height 206
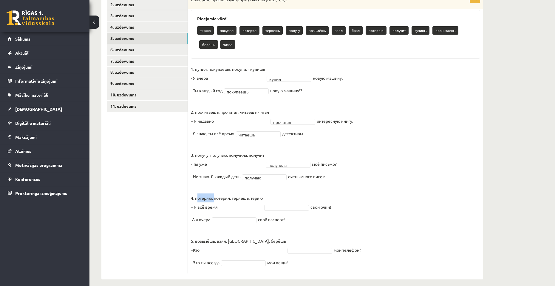
drag, startPoint x: 197, startPoint y: 199, endPoint x: 215, endPoint y: 198, distance: 17.6
click at [215, 198] on p "4. потеряю, потерял, теряешь, теряю – Я всё время" at bounding box center [227, 197] width 72 height 27
click at [292, 199] on fieldset "1. купил, покупаешь, покупил, купишь - Я вчера купил ***** новую машину. - Ты к…" at bounding box center [335, 167] width 289 height 206
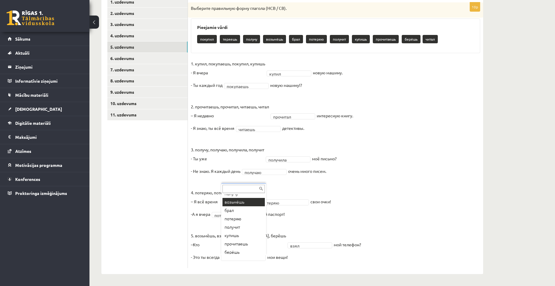
scroll to position [41, 0]
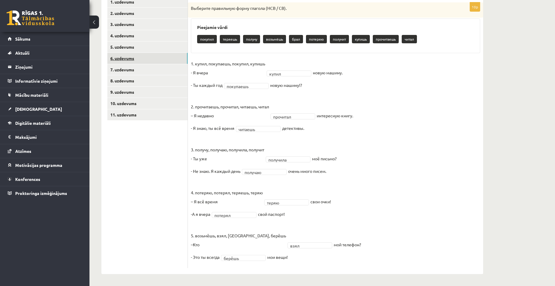
click at [149, 57] on link "6. uzdevums" at bounding box center [147, 58] width 80 height 11
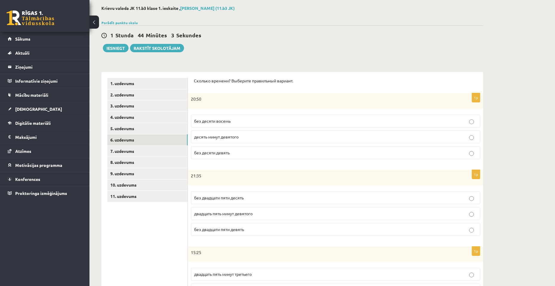
scroll to position [21, 0]
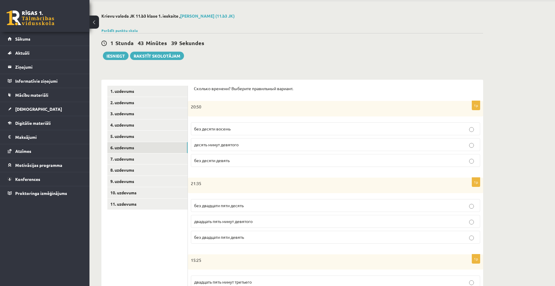
click at [238, 155] on label "без десяти девять" at bounding box center [335, 160] width 289 height 13
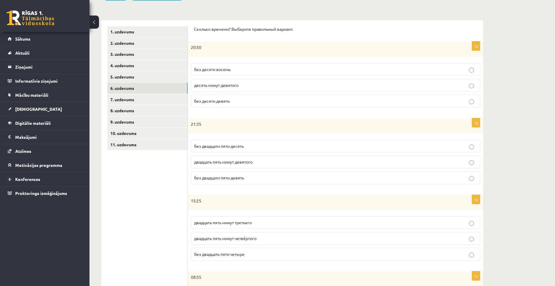
scroll to position [81, 0]
click at [229, 143] on p "без двадцати пяти десять" at bounding box center [335, 146] width 283 height 6
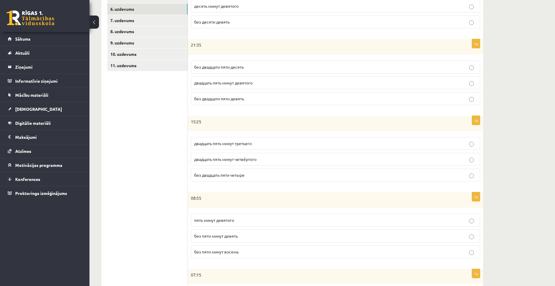
scroll to position [171, 0]
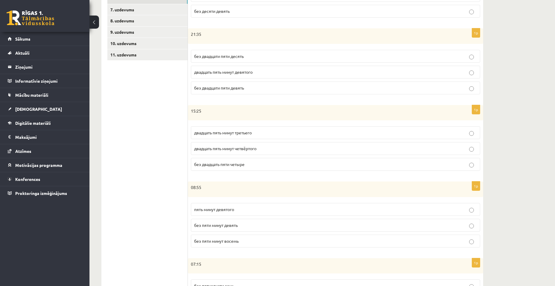
click at [236, 149] on span "двадцать пять минут четвёртого" at bounding box center [225, 148] width 62 height 5
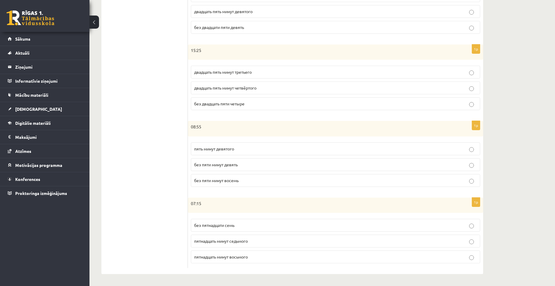
scroll to position [232, 0]
click at [252, 171] on fieldset "пять минут девятого без пяти минут девять без пяти минут восемь" at bounding box center [335, 163] width 289 height 49
click at [252, 169] on label "без пяти минут девять" at bounding box center [335, 164] width 289 height 13
click at [260, 262] on label "пятнадцать минут восьмого" at bounding box center [335, 256] width 289 height 13
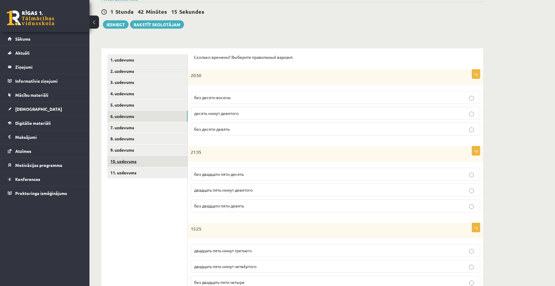
scroll to position [0, 0]
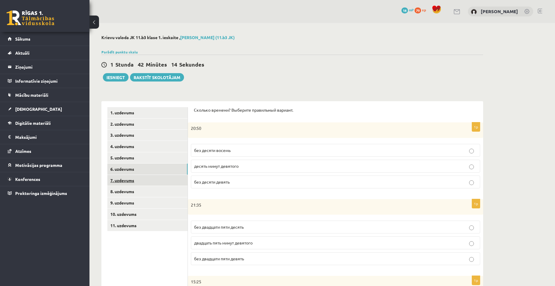
click at [131, 184] on link "7. uzdevums" at bounding box center [147, 180] width 80 height 11
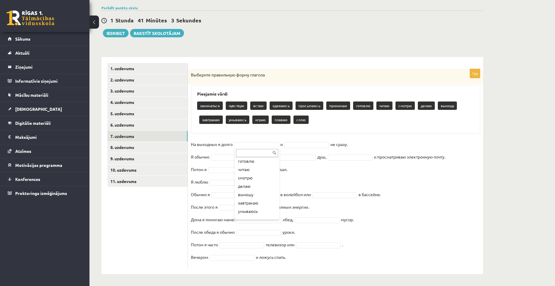
scroll to position [82, 0]
click at [259, 218] on div "... заниматься чувствую встаю одеваюсь просыпаюсь принимаю готовлю читаю смотрю…" at bounding box center [257, 184] width 45 height 72
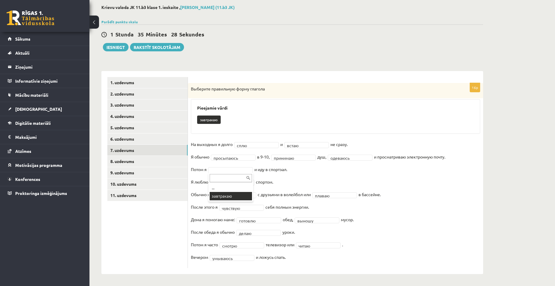
scroll to position [16, 0]
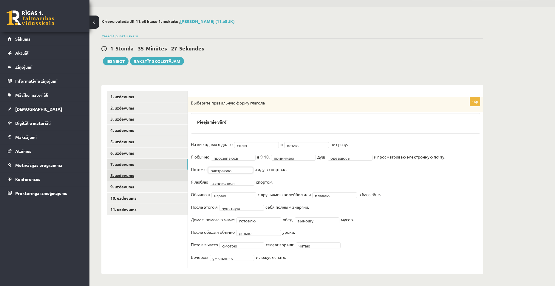
click link "8. uzdevums"
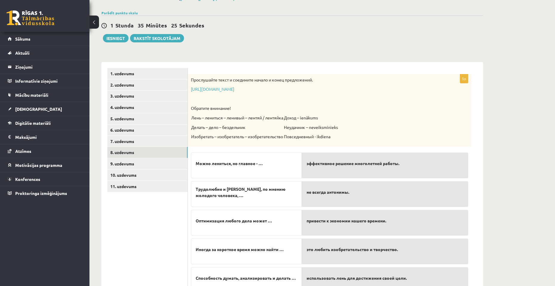
scroll to position [67, 0]
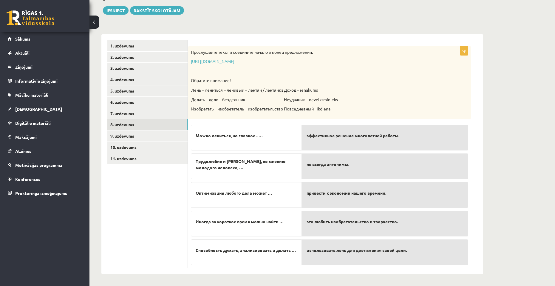
click p "Оптимизация любого дела может …"
click span "Оптимизация любого дела может …"
click link "9. uzdevums"
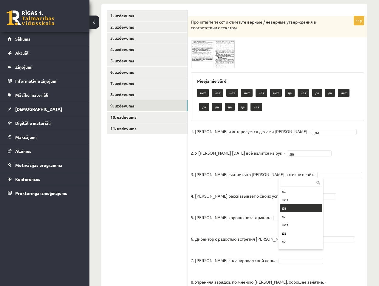
scroll to position [30, 0]
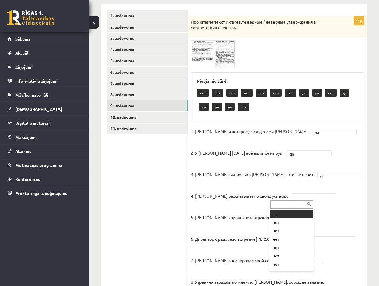
type input "*"
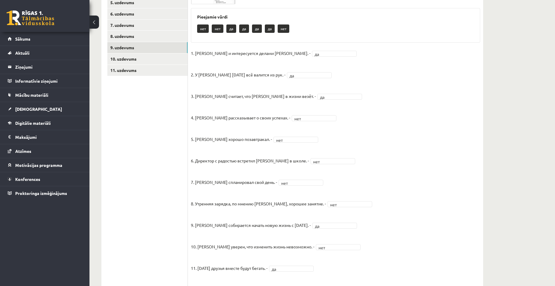
scroll to position [116, 0]
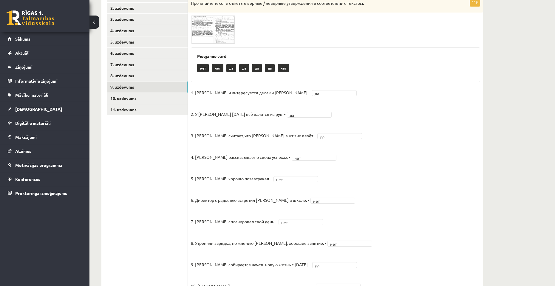
click fieldset "1. Эмилс и интересуется делами Яниса. - да ** 2. У Яниса сегодня всё валится из…"
click link "10. uzdevums"
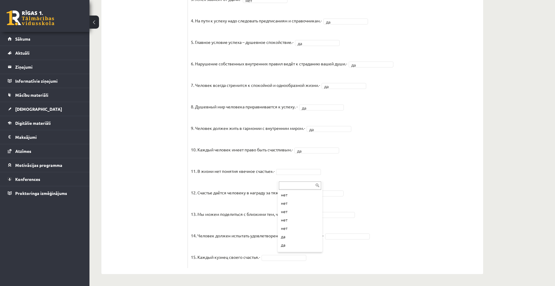
scroll to position [49, 0]
click fieldset "1. Человек должен жить по составленному плану. - да ** 2. Если хочешь быть успе…"
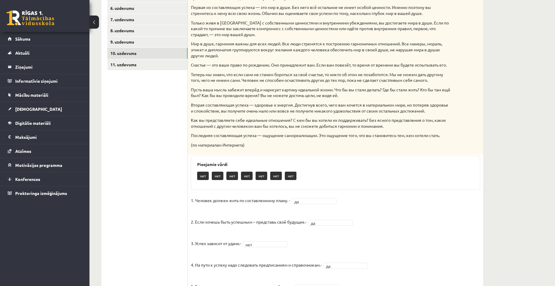
scroll to position [21, 0]
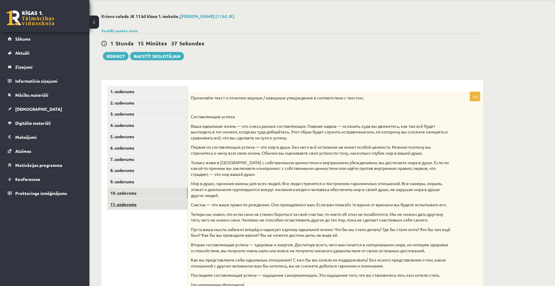
click link "11. uzdevums"
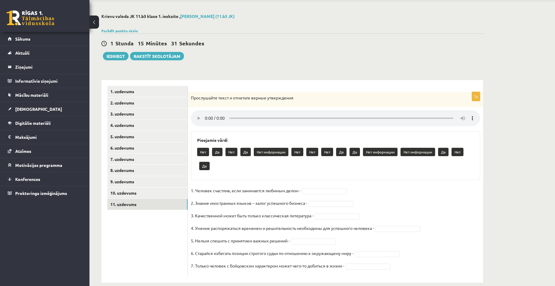
click div "7p Прослушайте текст и отметьте верные утверждения Pieejamie vārdi Нет Да Нет Д…"
click div "Krievu valoda JK 11.b3 klase 1. ieskaite , Kristaps Zomerfelds (11.b3 JK) Parād…"
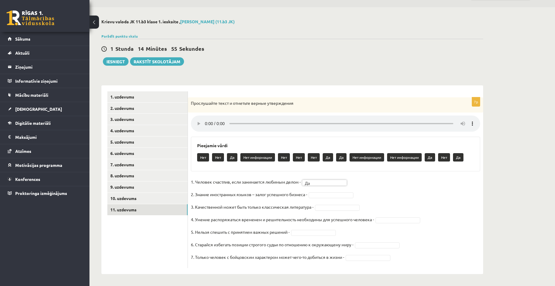
scroll to position [16, 0]
click span
click form "7p Прослушайте текст и отметьте верные утверждения Pieejamie vārdi Да Нет инфор…"
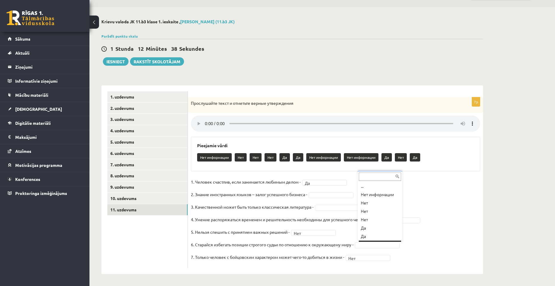
scroll to position [7, 0]
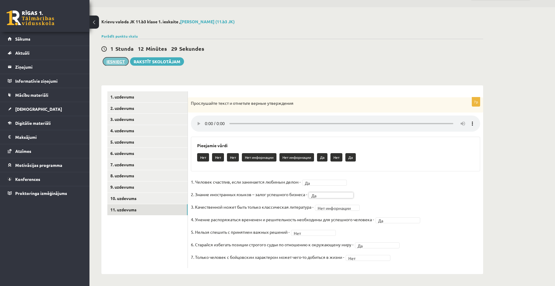
click button "Iesniegt"
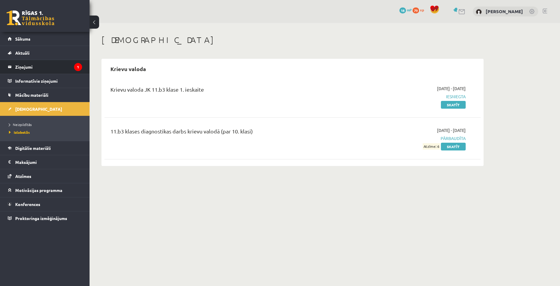
click at [83, 65] on li "Ziņojumi 1" at bounding box center [45, 67] width 90 height 14
click at [64, 71] on legend "Ziņojumi 1" at bounding box center [48, 67] width 67 height 14
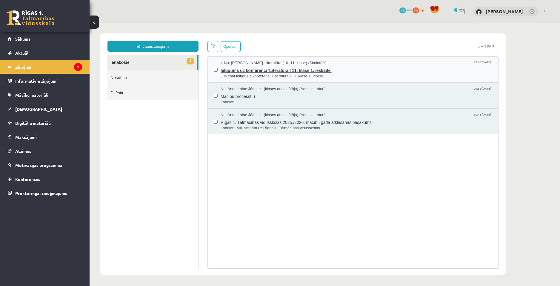
click at [276, 73] on span "Jūs esat ielūgti uz konferenci 'Literatūra I 11. klase 1. ieskai..." at bounding box center [357, 76] width 272 height 6
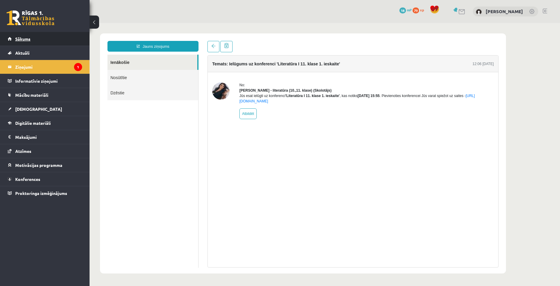
click at [41, 40] on link "Sākums" at bounding box center [45, 39] width 74 height 14
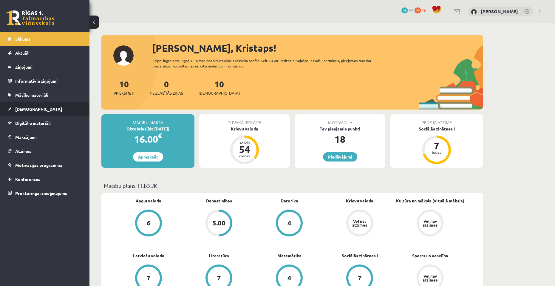
click at [77, 110] on link "[DEMOGRAPHIC_DATA]" at bounding box center [45, 109] width 74 height 14
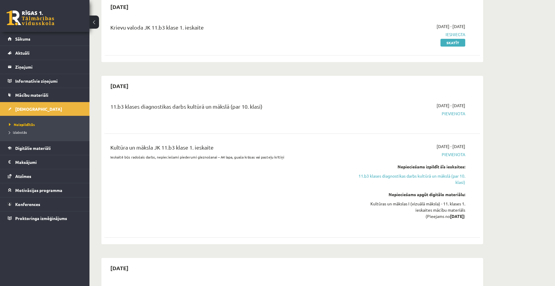
scroll to position [60, 0]
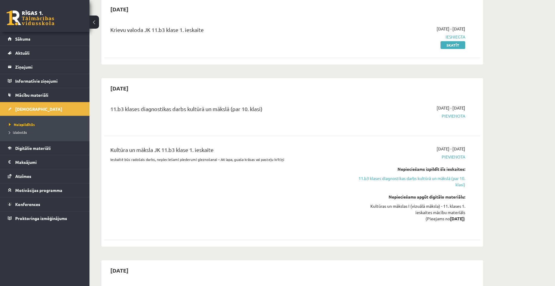
drag, startPoint x: 124, startPoint y: 110, endPoint x: 269, endPoint y: 109, distance: 144.7
click at [269, 109] on div "11.b3 klases diagnostikas darbs kultūrā un mākslā (par 10. klasi)" at bounding box center [227, 110] width 234 height 11
click at [215, 137] on div "11.b3 klases diagnostikas darbs kultūrā un mākslā (par 10. klasi) [DATE] - [DAT…" at bounding box center [292, 171] width 376 height 145
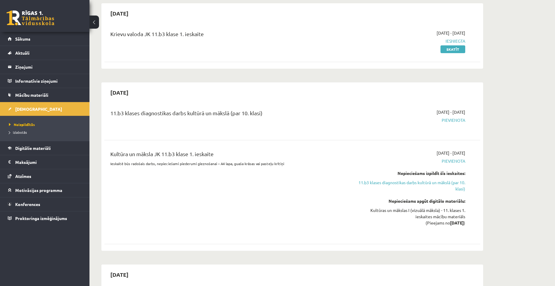
scroll to position [0, 0]
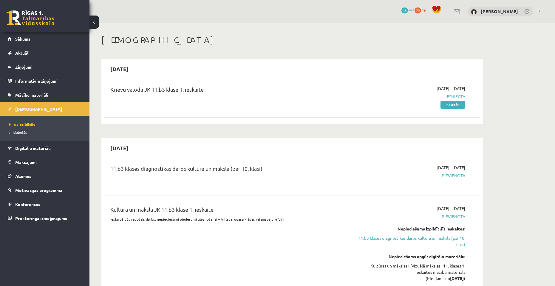
click at [402, 11] on span "18" at bounding box center [405, 10] width 7 height 6
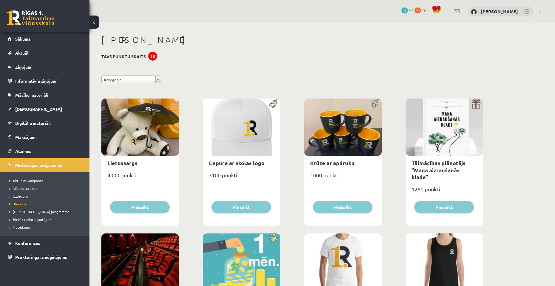
click at [26, 195] on span "Uzdevumi" at bounding box center [19, 196] width 20 height 5
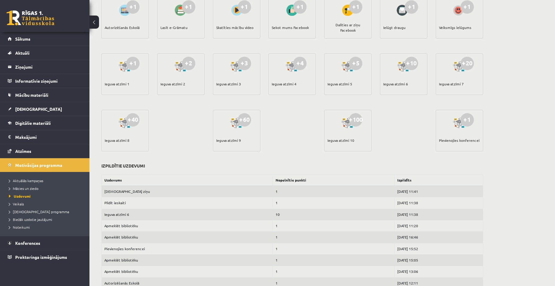
scroll to position [104, 0]
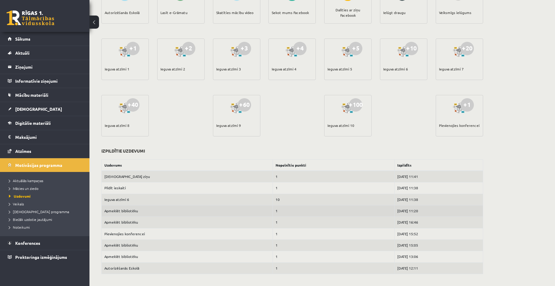
drag, startPoint x: 281, startPoint y: 222, endPoint x: 259, endPoint y: 208, distance: 26.5
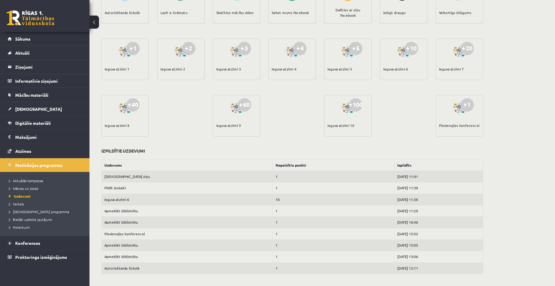
drag, startPoint x: 259, startPoint y: 208, endPoint x: 202, endPoint y: 150, distance: 80.8
click at [202, 150] on div "Atlikušie uzdevumi +1 Autorizēšanās Eskolā +1 Lasīt e-Grāmatu +1 Skatīties mācī…" at bounding box center [292, 122] width 382 height 303
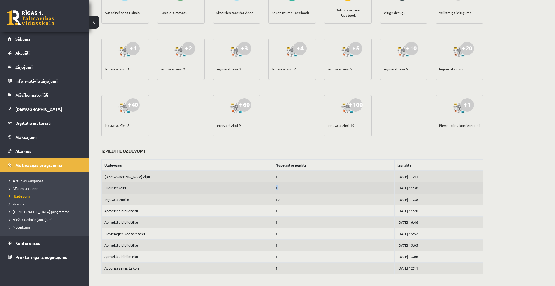
click at [273, 189] on td "1" at bounding box center [333, 187] width 121 height 11
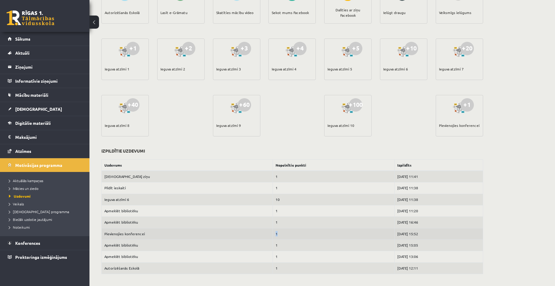
click at [273, 235] on td "1" at bounding box center [333, 233] width 121 height 11
click at [275, 236] on td "1" at bounding box center [333, 233] width 121 height 11
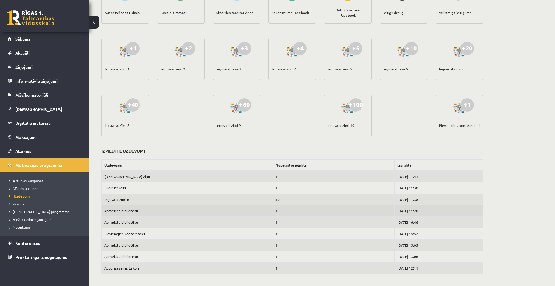
click at [273, 214] on td "1" at bounding box center [333, 210] width 121 height 11
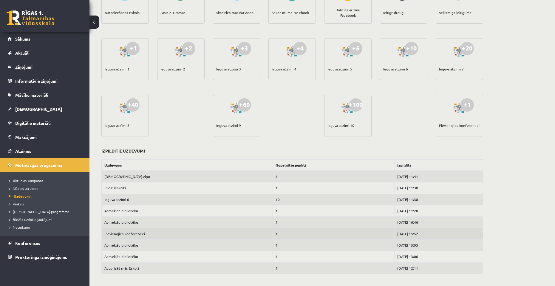
click at [273, 235] on td "1" at bounding box center [333, 233] width 121 height 11
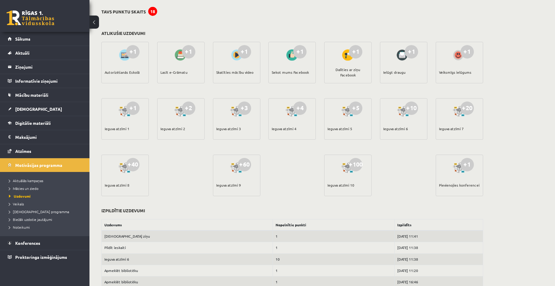
scroll to position [15, 0]
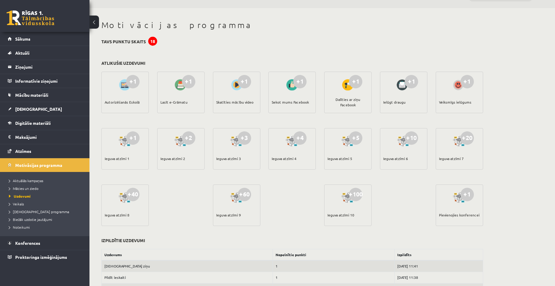
click at [529, 184] on div "Motivācijas programma Tavs punktu skaits 18 Atlikušie uzdevumi +1 Autorizēšanās…" at bounding box center [323, 191] width 466 height 367
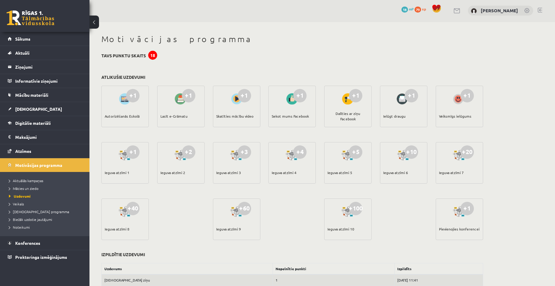
scroll to position [0, 0]
click at [541, 12] on link at bounding box center [540, 11] width 4 height 5
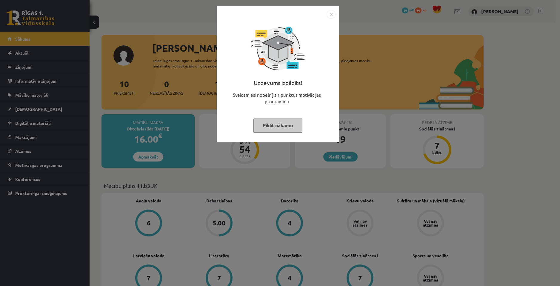
click at [330, 17] on img "Close" at bounding box center [330, 14] width 9 height 9
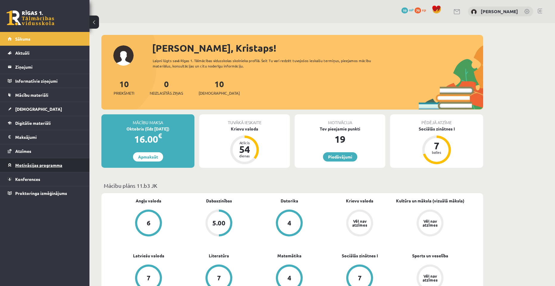
click at [55, 163] on span "Motivācijas programma" at bounding box center [38, 164] width 47 height 5
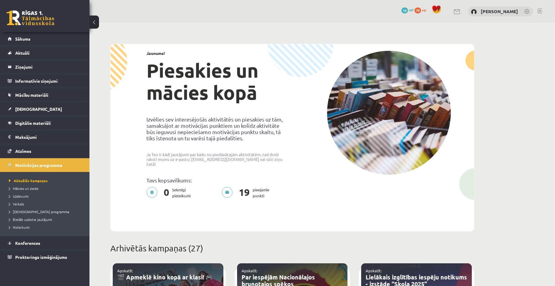
click at [32, 199] on li "Uzdevumi" at bounding box center [46, 196] width 75 height 8
click at [31, 197] on link "Uzdevumi" at bounding box center [46, 195] width 75 height 5
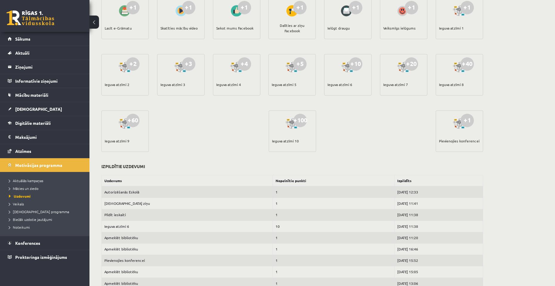
scroll to position [115, 0]
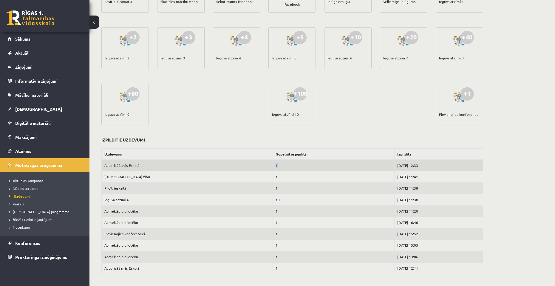
drag, startPoint x: 256, startPoint y: 165, endPoint x: 265, endPoint y: 165, distance: 9.0
click at [273, 165] on td "1" at bounding box center [333, 166] width 121 height 12
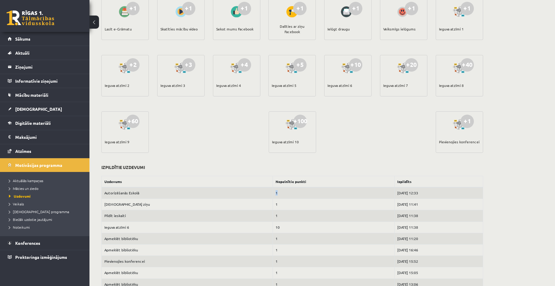
scroll to position [56, 0]
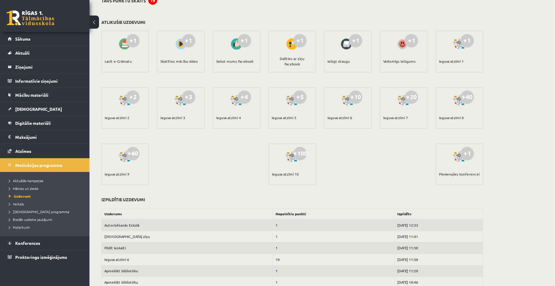
click at [349, 185] on div "+1 Lasīt e-Grāmatu +1 Skatīties mācību video +1 Sekot mums Facebook +1 Dalīties…" at bounding box center [292, 113] width 385 height 169
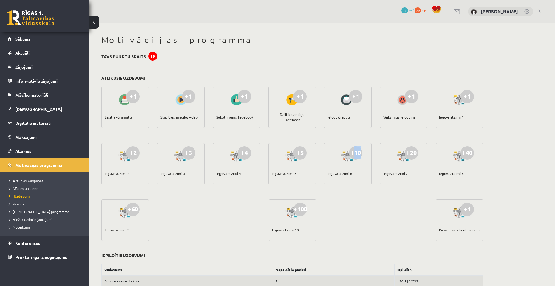
drag, startPoint x: 355, startPoint y: 154, endPoint x: 361, endPoint y: 154, distance: 5.7
click at [361, 154] on div "+10" at bounding box center [355, 152] width 13 height 13
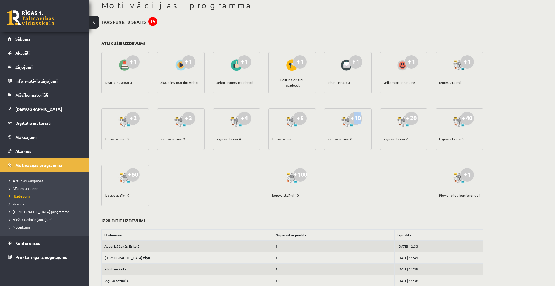
scroll to position [90, 0]
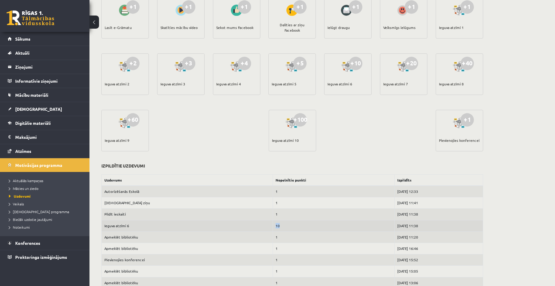
drag, startPoint x: 254, startPoint y: 224, endPoint x: 266, endPoint y: 225, distance: 11.7
click at [273, 225] on td "10" at bounding box center [333, 225] width 121 height 11
click at [290, 226] on td "10" at bounding box center [333, 225] width 121 height 11
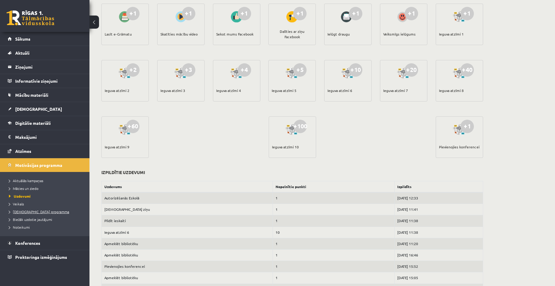
scroll to position [115, 0]
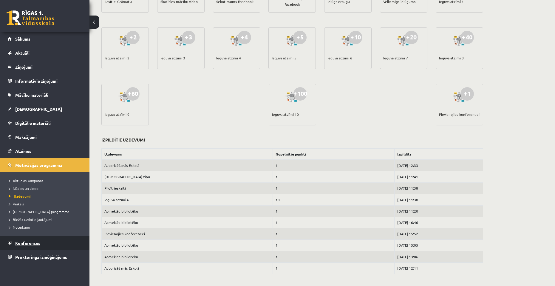
click at [30, 243] on span "Konferences" at bounding box center [27, 242] width 25 height 5
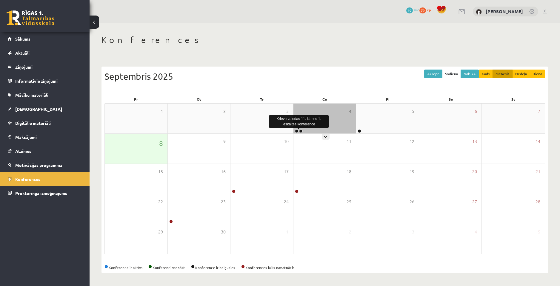
click at [301, 131] on link at bounding box center [301, 131] width 4 height 4
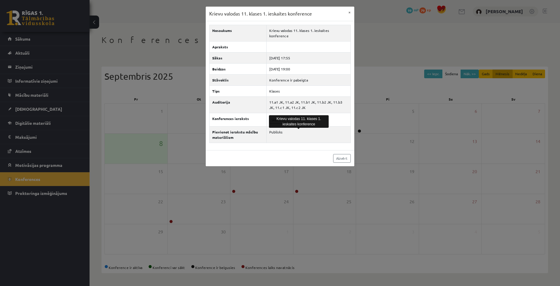
click at [268, 138] on div "Nosaukums Krievu valodas 11. klases 1. ieskaites konference Apraksts Sākas [DAT…" at bounding box center [280, 85] width 149 height 129
click at [343, 154] on link "Aizvērt" at bounding box center [342, 158] width 18 height 9
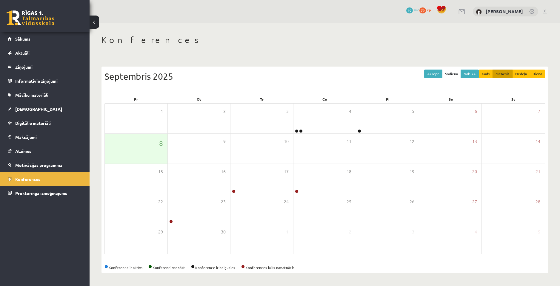
click at [356, 55] on div "Konferences << Iepr. Šodiena Nāk. >> Gads Mēnesis Nedēļa Diena [DATE] Pr Ot Tr …" at bounding box center [325, 154] width 470 height 262
click at [39, 96] on span "Mācību materiāli" at bounding box center [31, 94] width 33 height 5
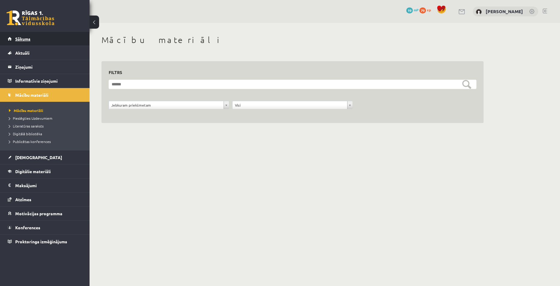
click at [41, 36] on link "Sākums" at bounding box center [45, 39] width 74 height 14
